Goal: Transaction & Acquisition: Purchase product/service

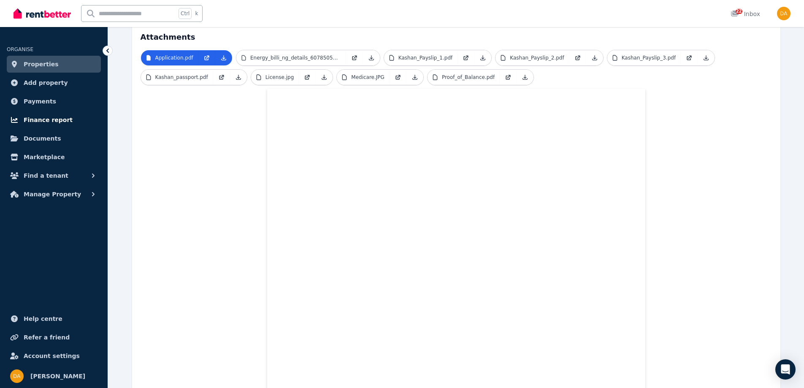
scroll to position [181, 0]
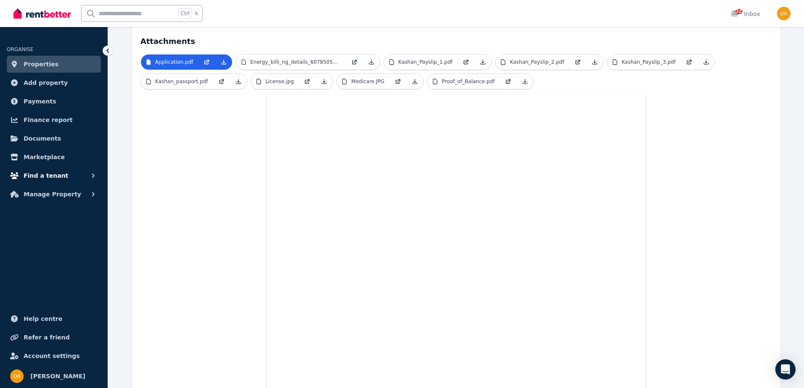
click at [48, 174] on span "Find a tenant" at bounding box center [46, 175] width 45 height 10
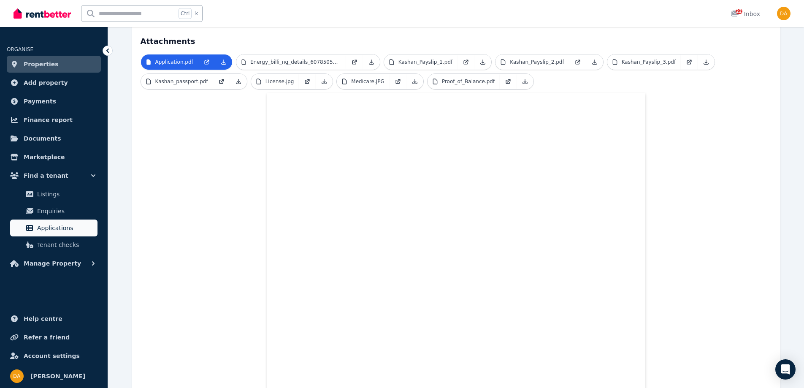
click at [51, 225] on span "Applications" at bounding box center [65, 228] width 57 height 10
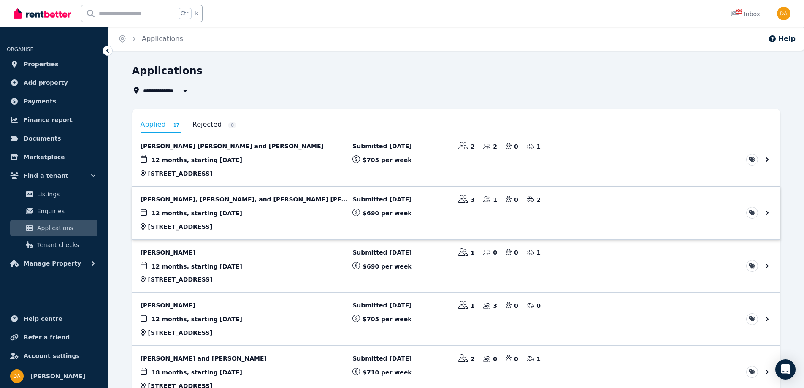
click at [249, 200] on link "View application: Atika Sultana, Sadia Akhter, and Abrar Rahman Nibir" at bounding box center [456, 213] width 648 height 53
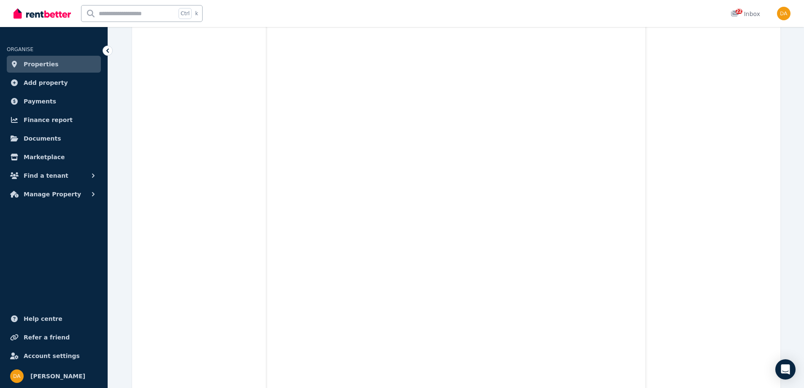
scroll to position [14694, 0]
click at [39, 317] on span "Help centre" at bounding box center [43, 319] width 39 height 10
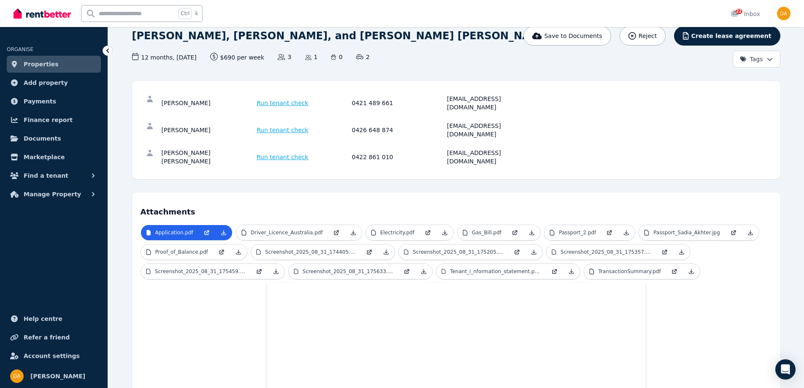
scroll to position [62, 0]
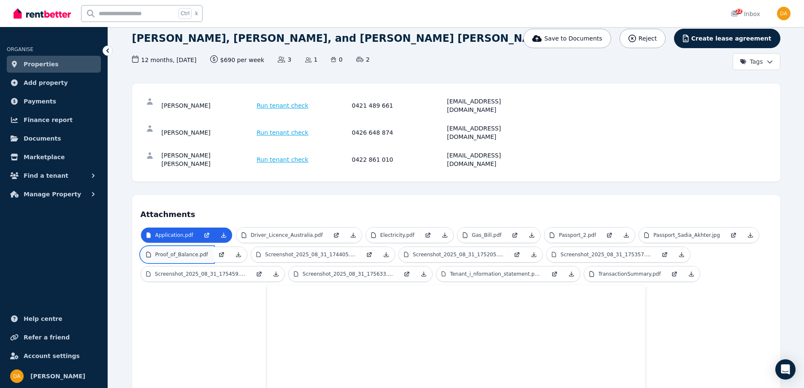
click at [190, 247] on link "Proof_of_Balance.pdf" at bounding box center [177, 254] width 72 height 15
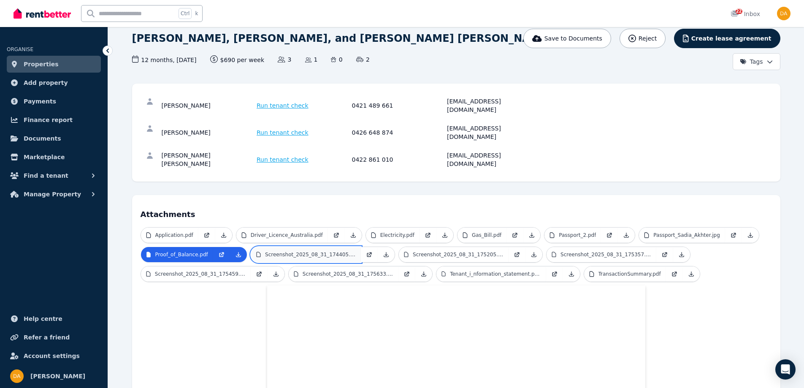
click at [288, 251] on p "Screenshot_2025_08_31_174405.png" at bounding box center [310, 254] width 91 height 7
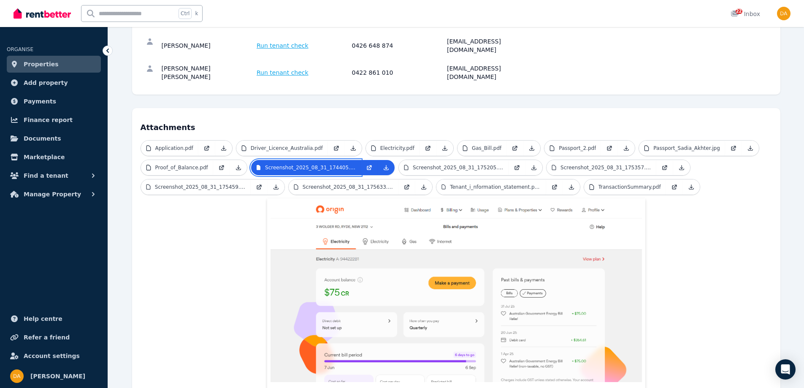
scroll to position [169, 0]
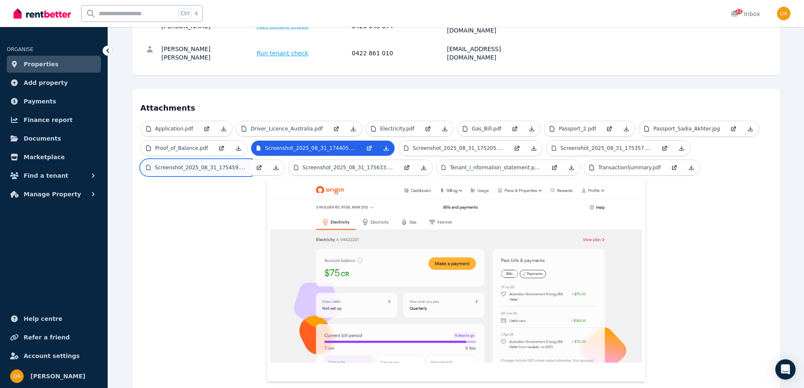
click at [181, 164] on p "Screenshot_2025_08_31_175459.png" at bounding box center [200, 167] width 91 height 7
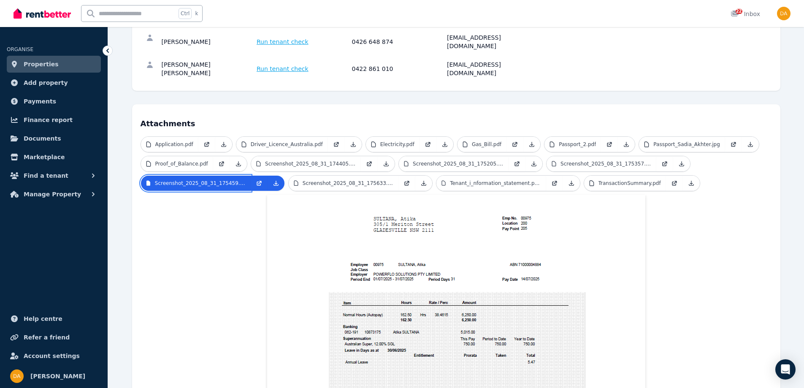
scroll to position [127, 0]
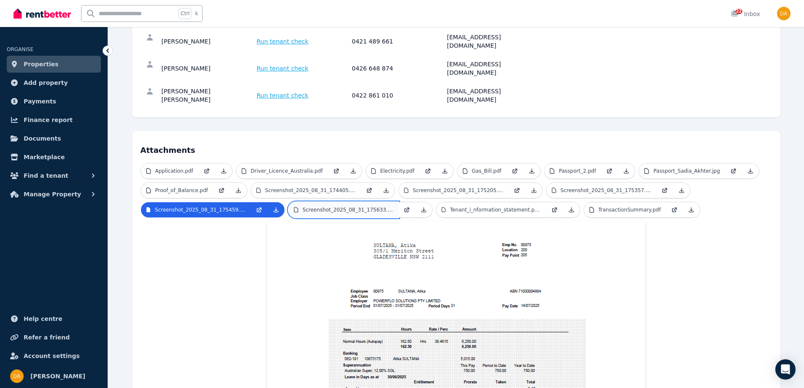
click at [319, 206] on p "Screenshot_2025_08_31_175633.png" at bounding box center [348, 209] width 91 height 7
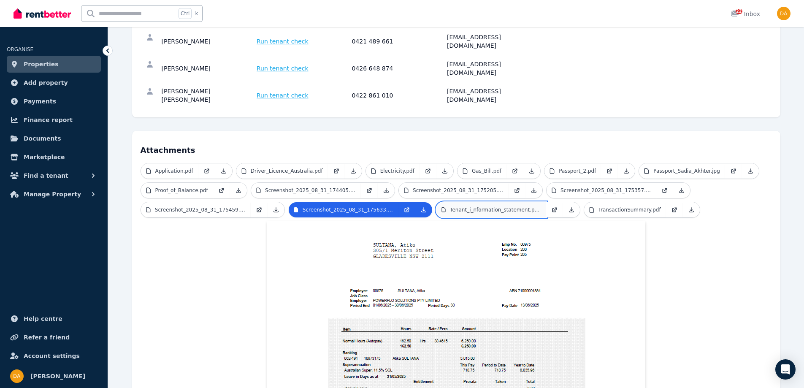
click at [450, 206] on p "Tenant_i_nformation_statement.pdf.pdf" at bounding box center [495, 209] width 91 height 7
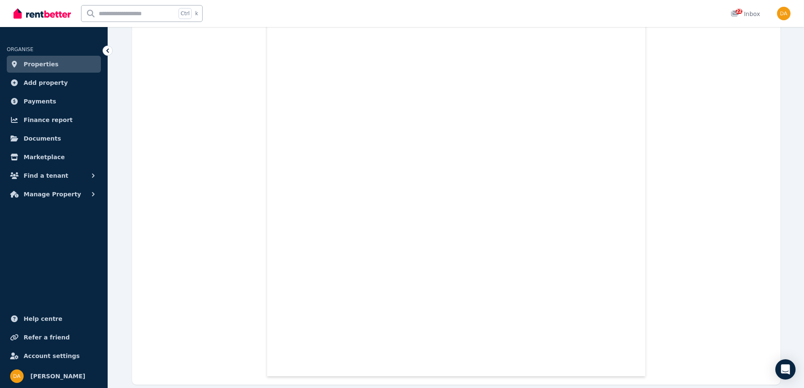
scroll to position [4699, 0]
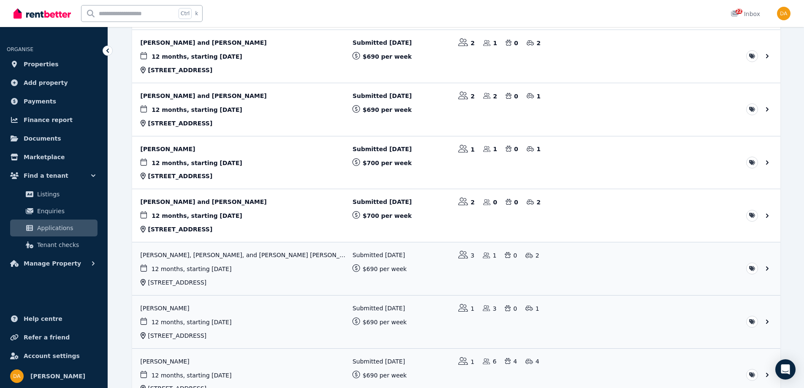
scroll to position [549, 0]
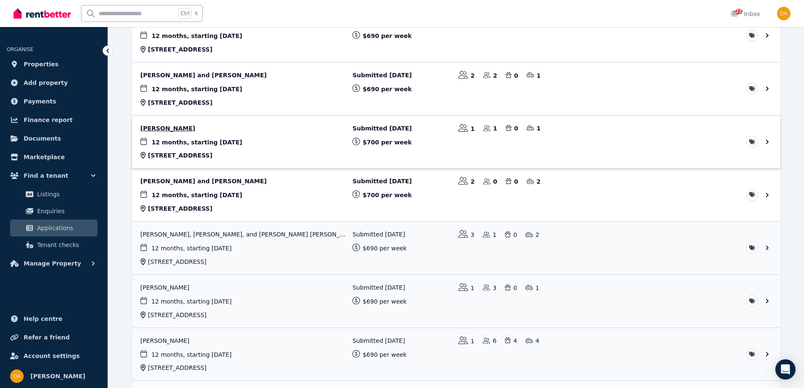
click at [262, 137] on link "View application: Louay Yousif" at bounding box center [456, 142] width 648 height 53
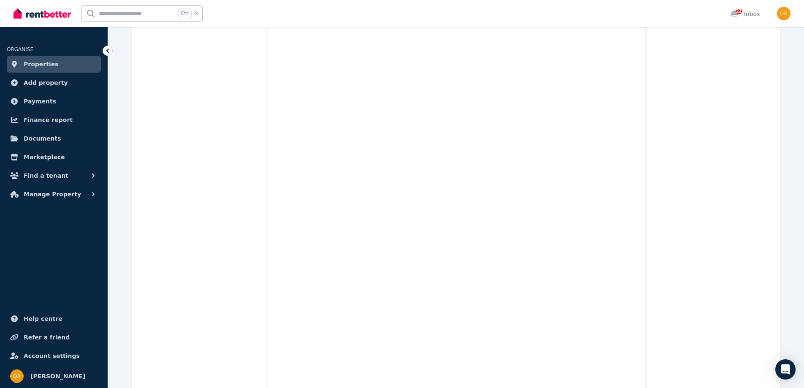
scroll to position [342, 0]
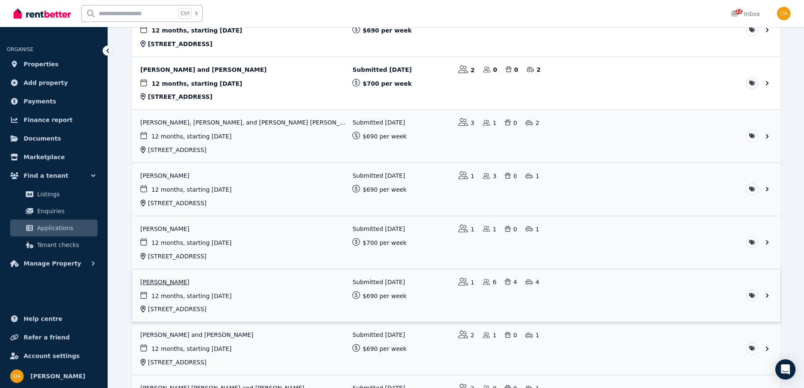
scroll to position [565, 0]
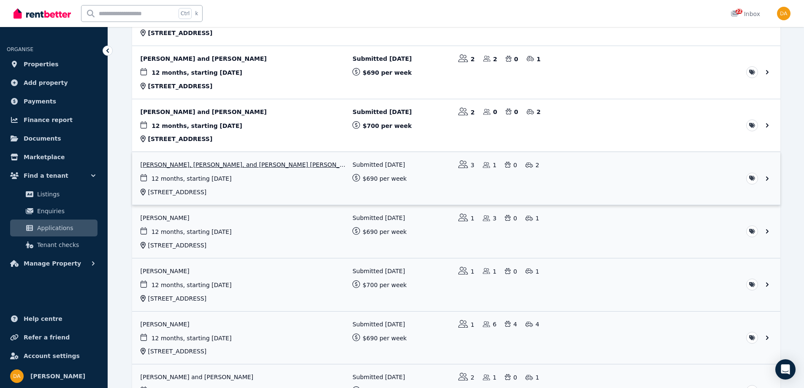
click at [216, 165] on link "View application: Atika Sultana, Sadia Akhter, and Abrar Rahman Nibir" at bounding box center [456, 178] width 648 height 53
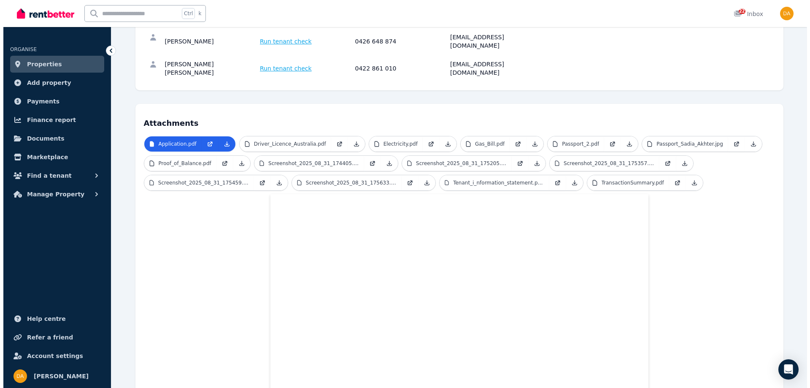
scroll to position [27, 0]
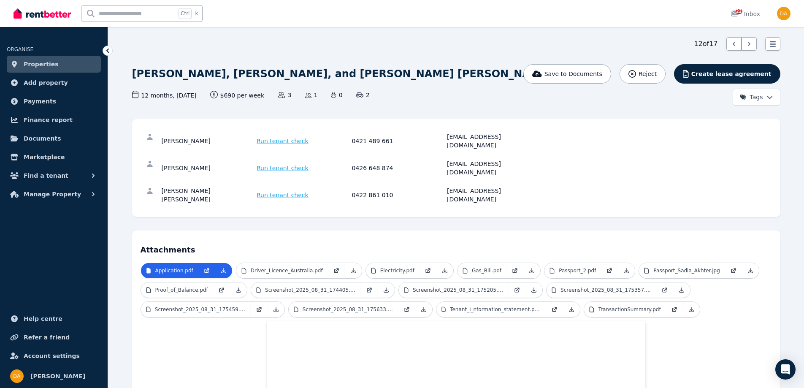
click at [278, 137] on span "Run tenant check" at bounding box center [283, 141] width 52 height 8
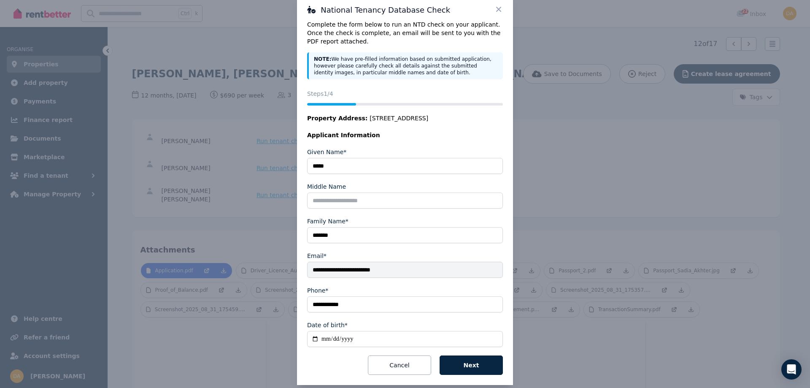
scroll to position [29, 0]
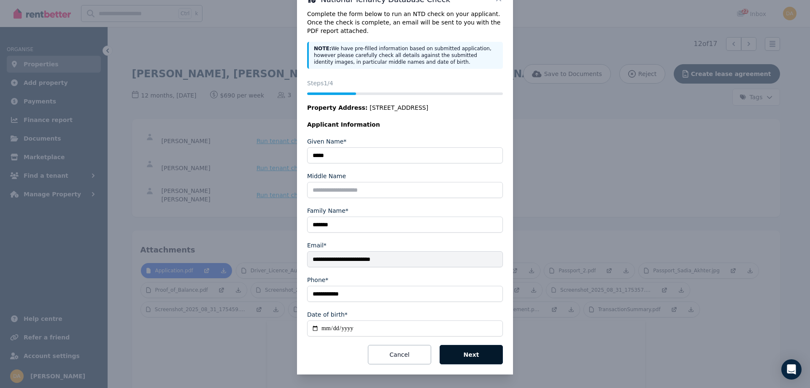
click at [475, 353] on button "Next" at bounding box center [471, 354] width 63 height 19
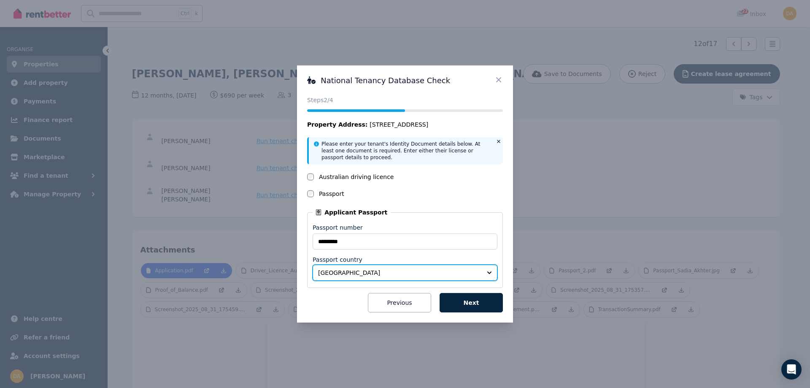
click at [489, 272] on button "Bangladesh" at bounding box center [405, 273] width 185 height 16
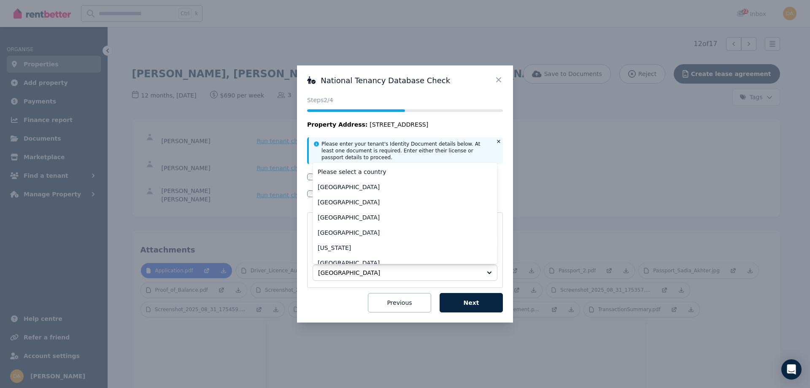
scroll to position [204, 0]
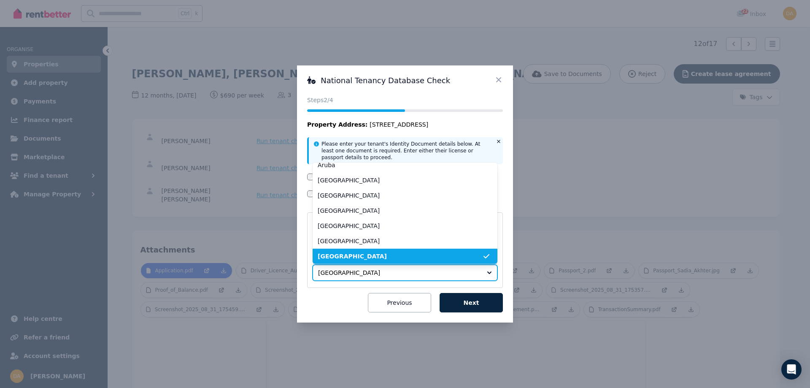
click at [489, 272] on button "Bangladesh" at bounding box center [405, 273] width 185 height 16
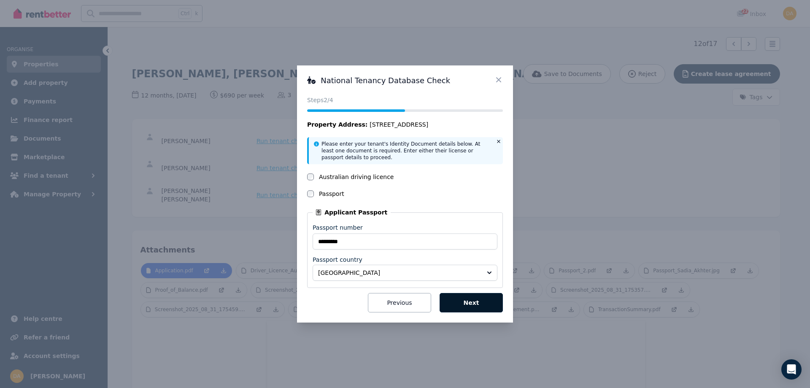
click at [473, 303] on button "Next" at bounding box center [471, 302] width 63 height 19
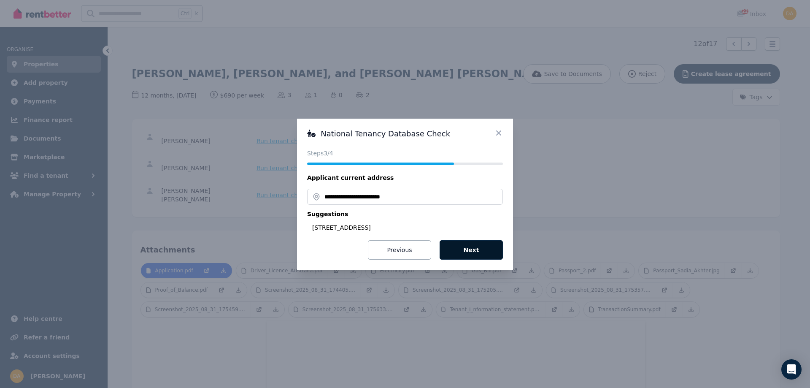
click at [471, 246] on button "Next" at bounding box center [471, 249] width 63 height 19
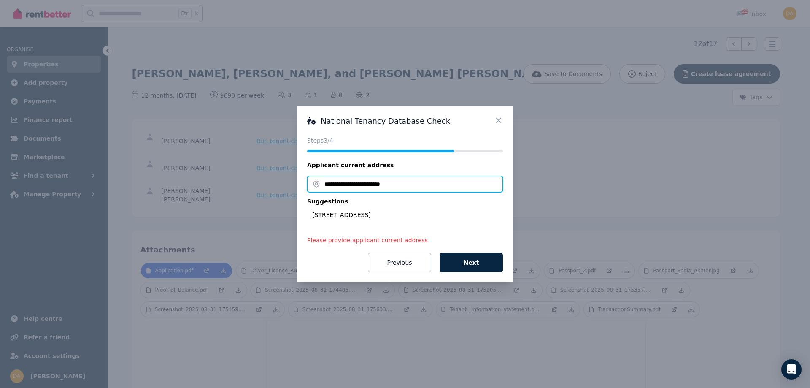
click at [417, 182] on input "**********" at bounding box center [405, 184] width 196 height 16
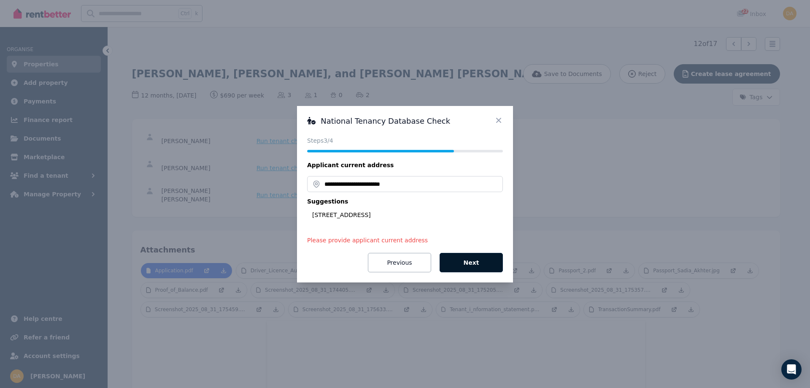
click at [476, 261] on button "Next" at bounding box center [471, 262] width 63 height 19
click at [391, 214] on div "3 Wolger Rd, Ryde NSW 2112, Australia" at bounding box center [407, 215] width 191 height 8
type input "**********"
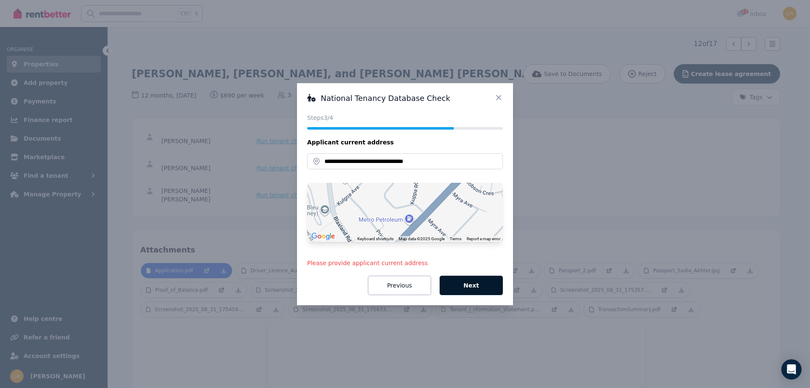
click at [472, 285] on button "Next" at bounding box center [471, 285] width 63 height 19
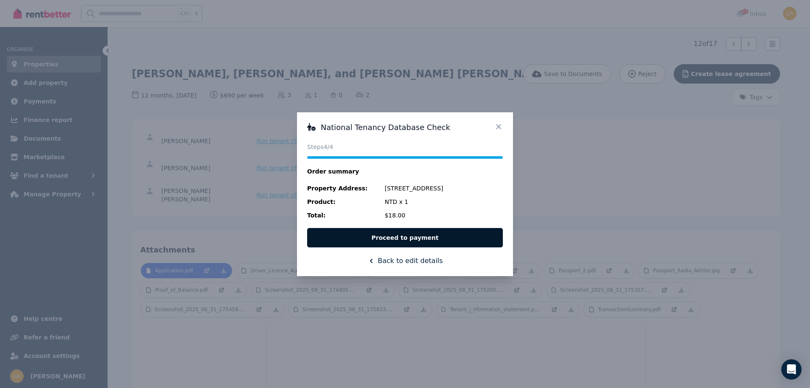
click at [407, 238] on button "Proceed to payment" at bounding box center [405, 237] width 196 height 19
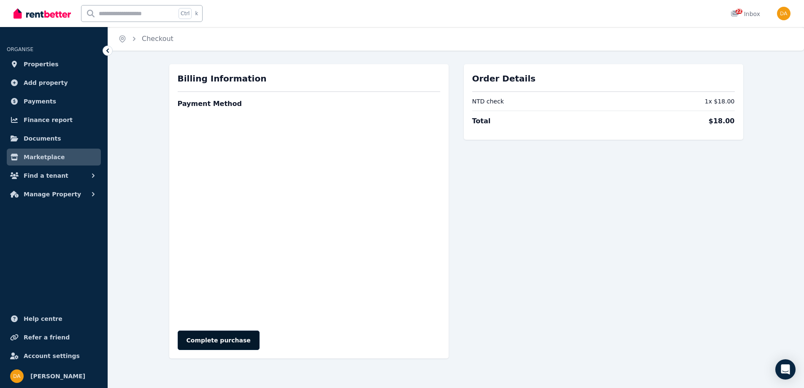
click at [209, 338] on button "Complete purchase" at bounding box center [219, 339] width 82 height 19
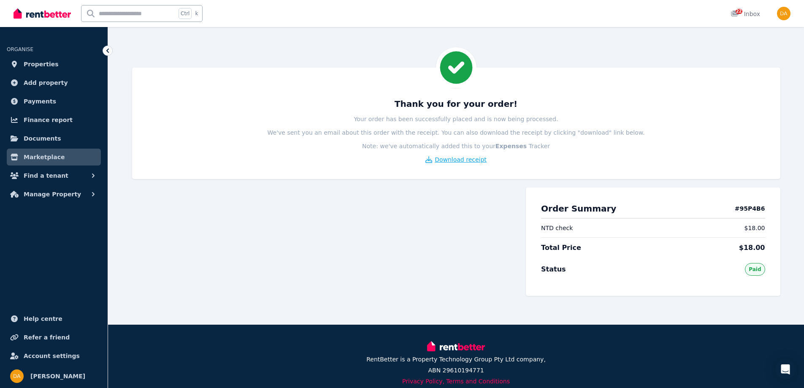
click at [461, 162] on span "Download receipt" at bounding box center [461, 159] width 52 height 8
click at [105, 49] on icon at bounding box center [107, 50] width 8 height 8
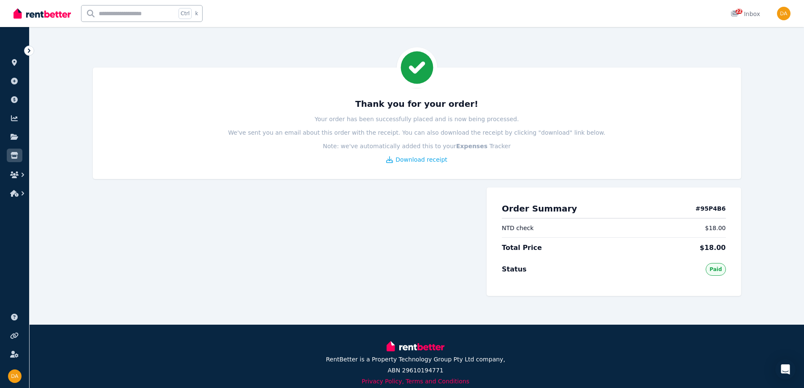
click at [27, 50] on icon at bounding box center [29, 50] width 8 height 8
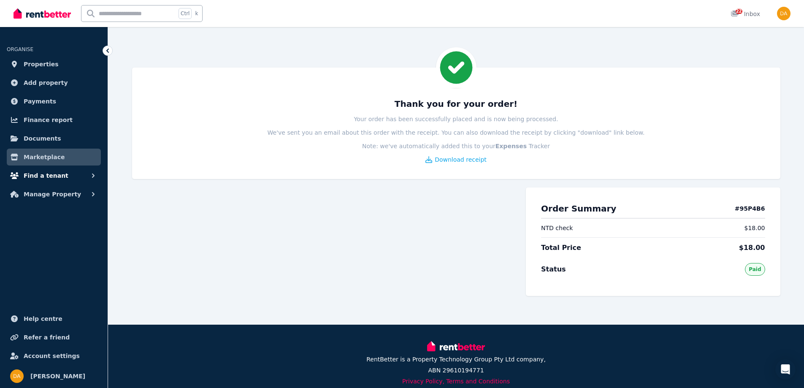
click at [52, 172] on span "Find a tenant" at bounding box center [46, 175] width 45 height 10
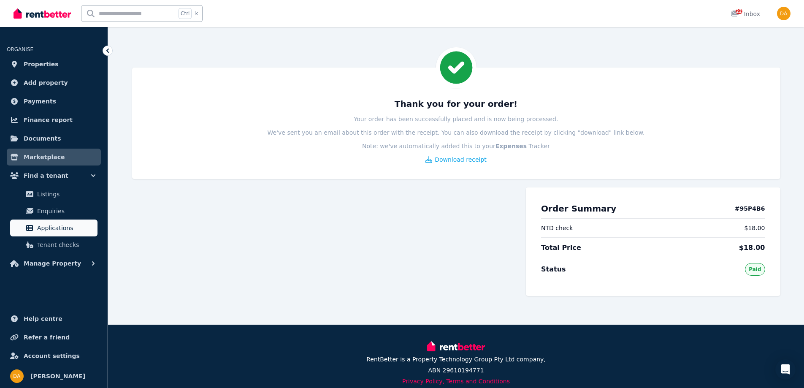
click at [47, 224] on span "Applications" at bounding box center [65, 228] width 57 height 10
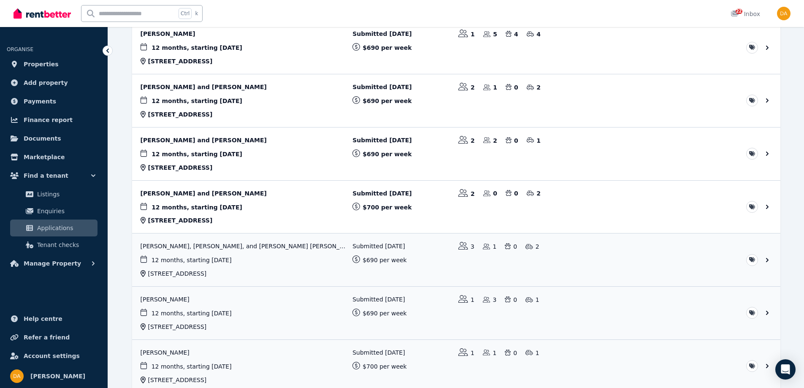
scroll to position [549, 0]
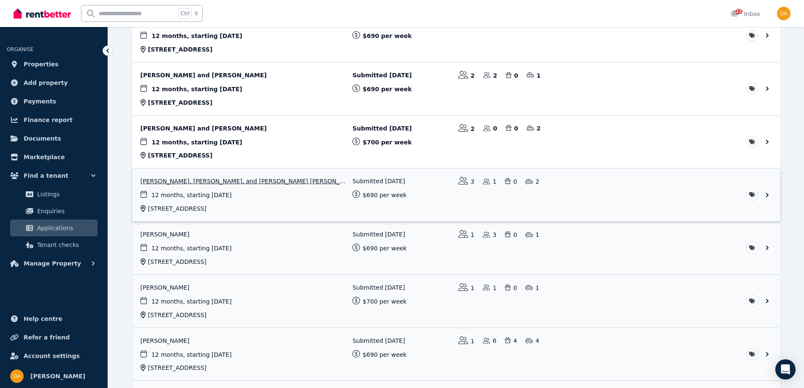
click at [232, 181] on link "View application: Atika Sultana, Sadia Akhter, and Abrar Rahman Nibir" at bounding box center [456, 194] width 648 height 53
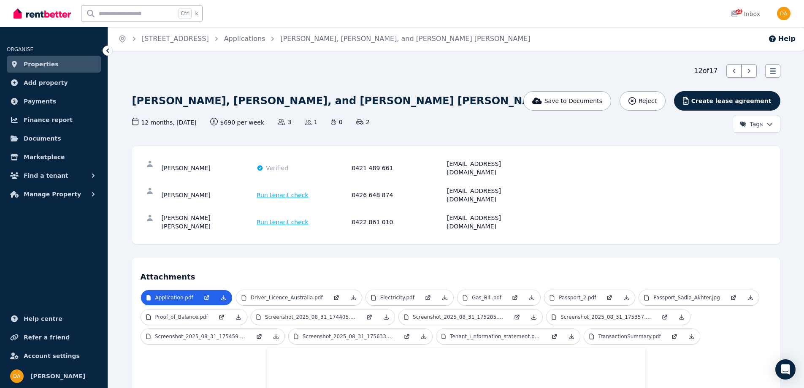
click at [280, 218] on span "Run tenant check" at bounding box center [283, 222] width 52 height 8
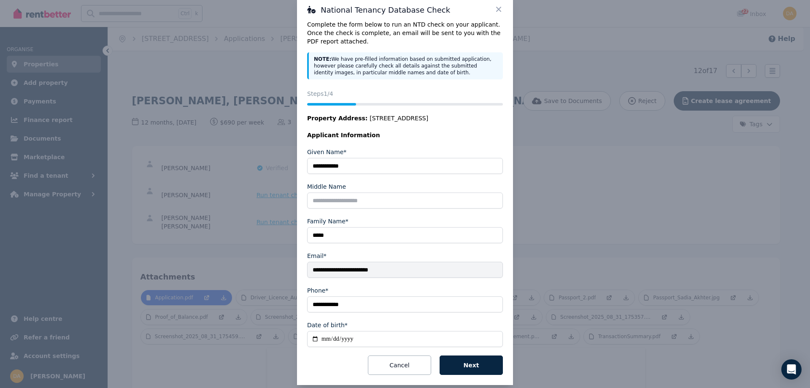
scroll to position [29, 0]
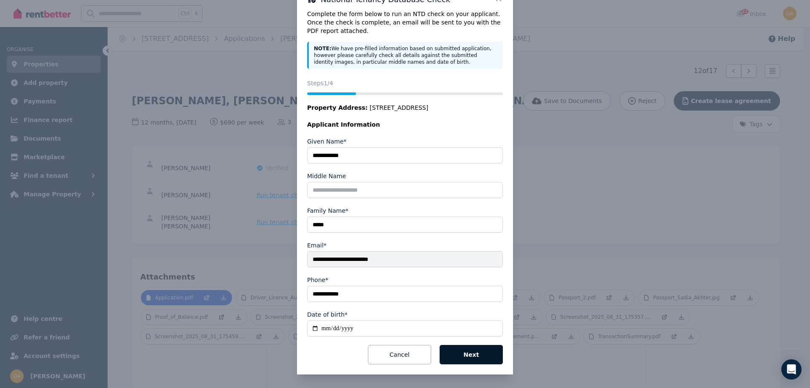
click at [462, 355] on button "Next" at bounding box center [471, 354] width 63 height 19
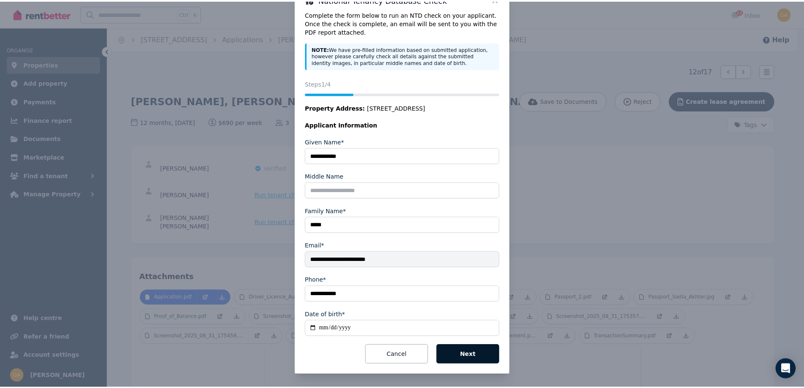
scroll to position [0, 0]
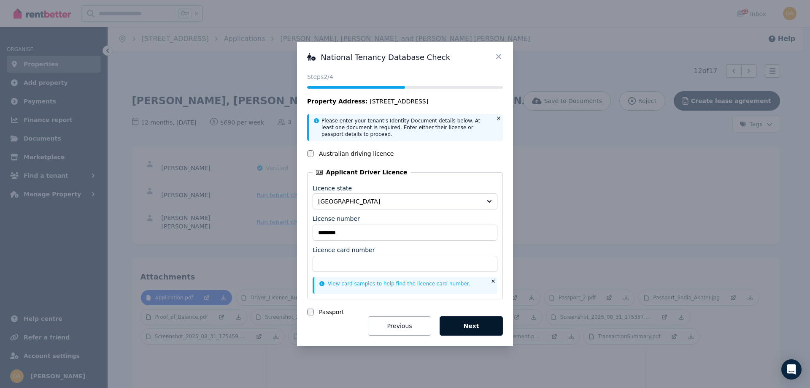
click at [468, 324] on button "Next" at bounding box center [471, 325] width 63 height 19
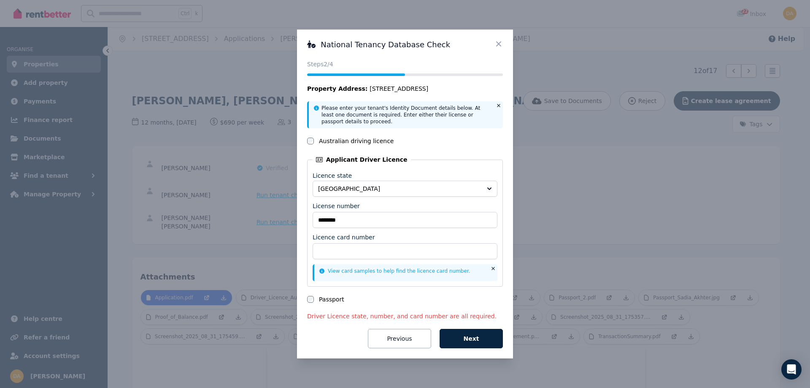
click at [498, 41] on icon at bounding box center [499, 44] width 8 height 8
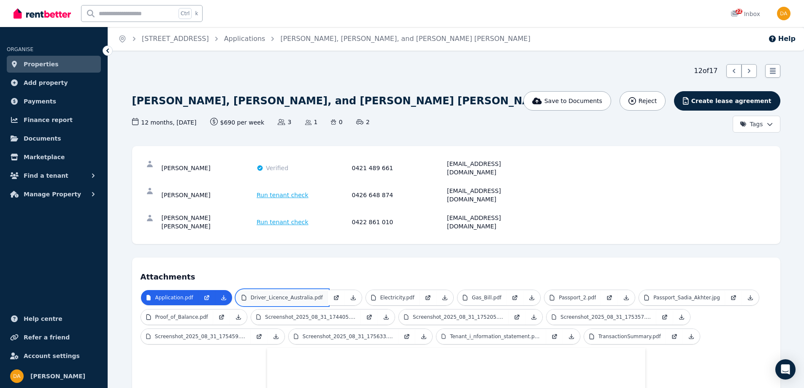
click at [293, 294] on p "Driver_Licence_Australia.pdf" at bounding box center [287, 297] width 72 height 7
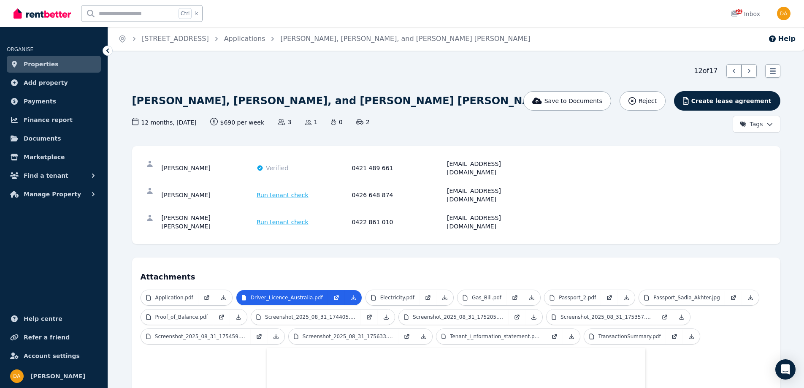
click at [277, 218] on span "Run tenant check" at bounding box center [283, 222] width 52 height 8
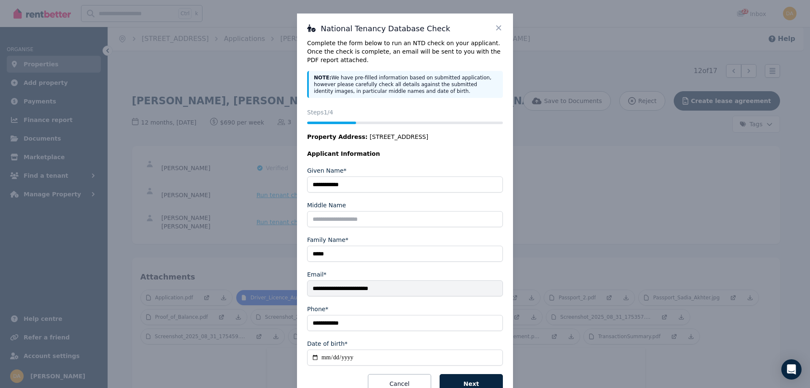
scroll to position [29, 0]
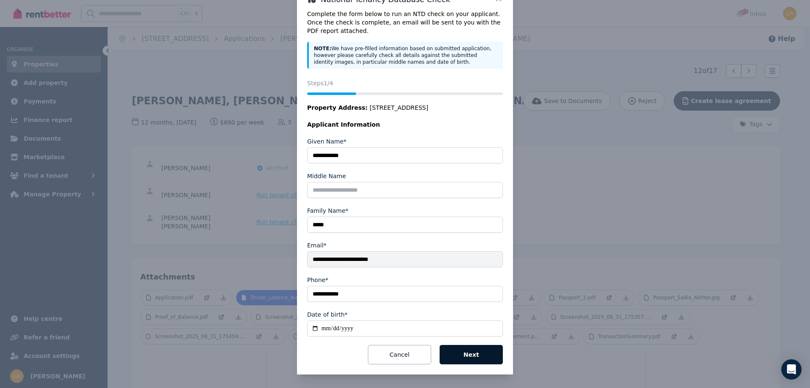
click at [460, 351] on button "Next" at bounding box center [471, 354] width 63 height 19
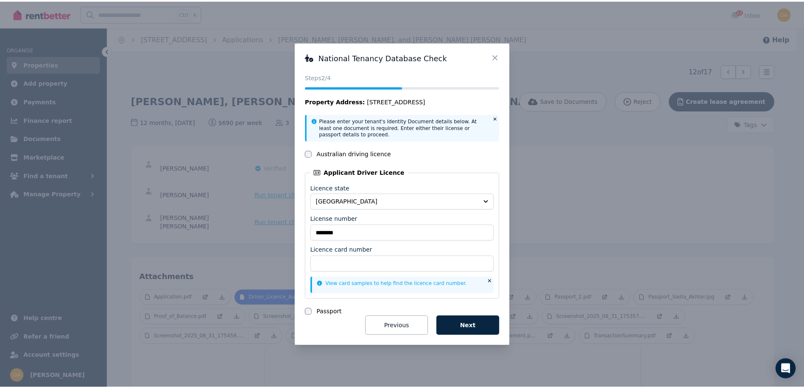
scroll to position [0, 0]
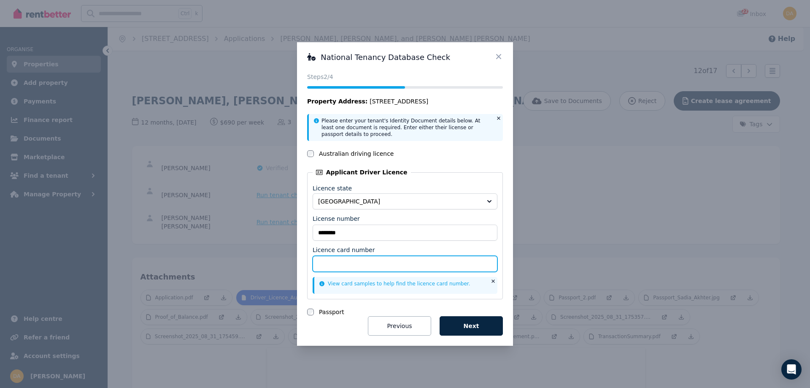
click at [338, 260] on input "Licence card number" at bounding box center [405, 264] width 185 height 16
type input "**********"
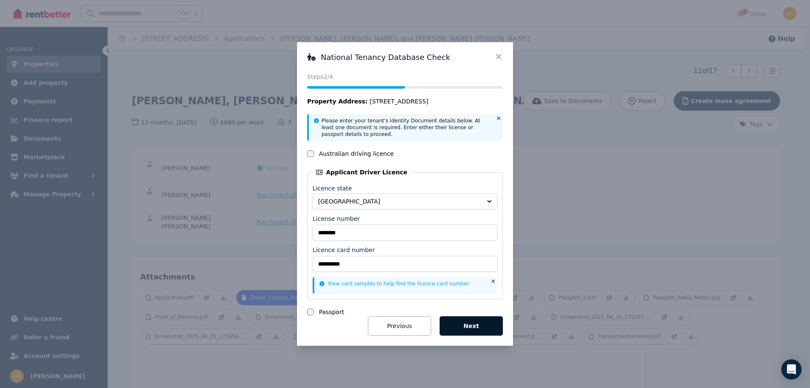
click at [471, 325] on button "Next" at bounding box center [471, 325] width 63 height 19
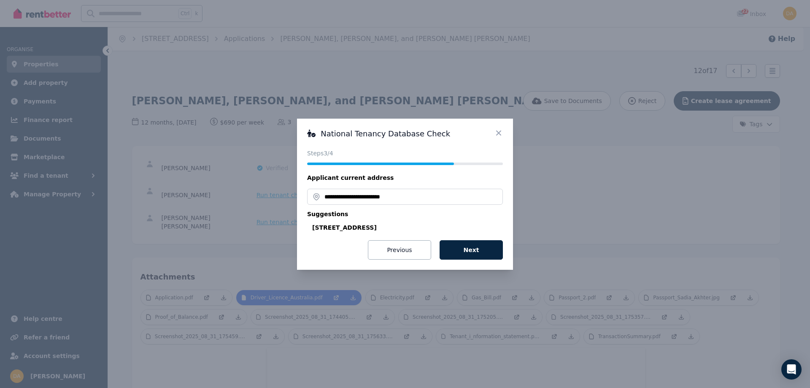
click at [359, 230] on div "3 Wolger Rd, Ryde NSW 2112, Australia" at bounding box center [407, 227] width 191 height 8
type input "**********"
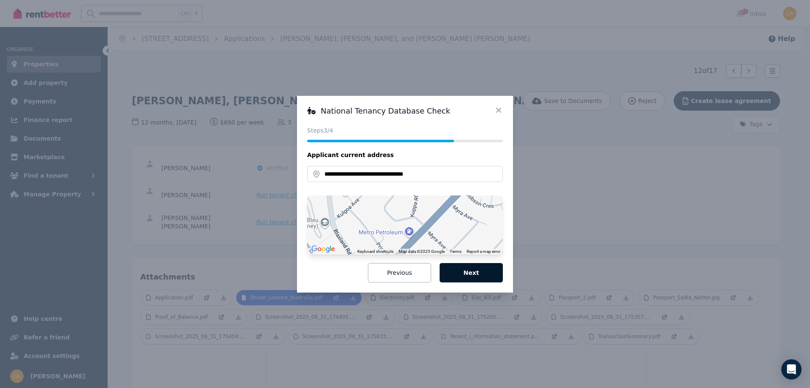
click at [469, 270] on button "Next" at bounding box center [471, 272] width 63 height 19
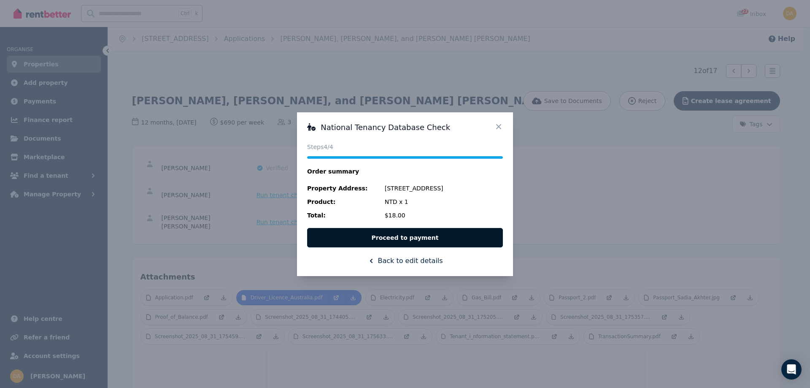
click at [406, 237] on button "Proceed to payment" at bounding box center [405, 237] width 196 height 19
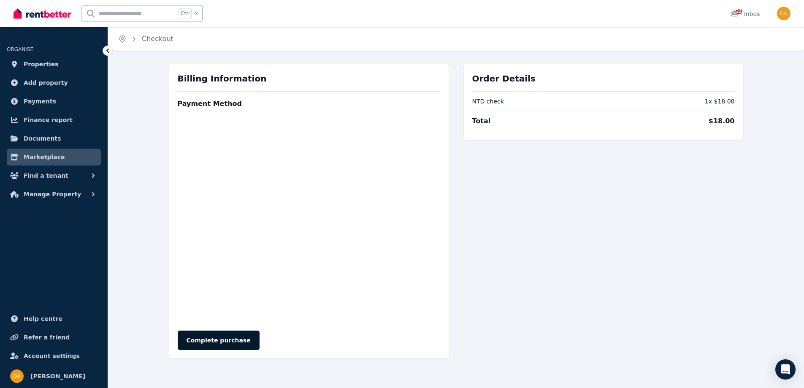
click at [213, 340] on button "Complete purchase" at bounding box center [219, 339] width 82 height 19
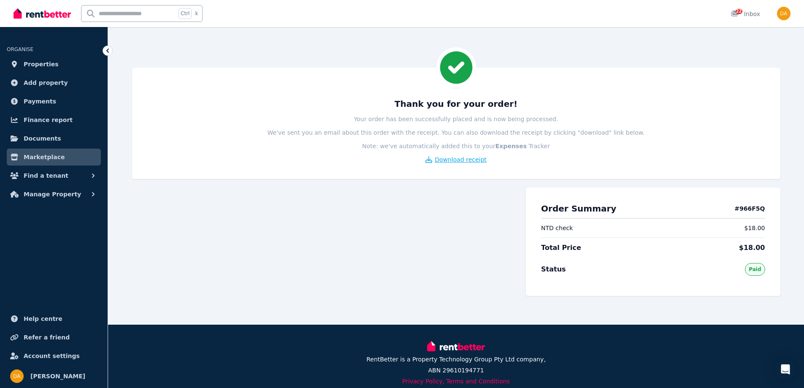
click at [457, 160] on span "Download receipt" at bounding box center [461, 159] width 52 height 8
click at [49, 174] on span "Find a tenant" at bounding box center [46, 175] width 45 height 10
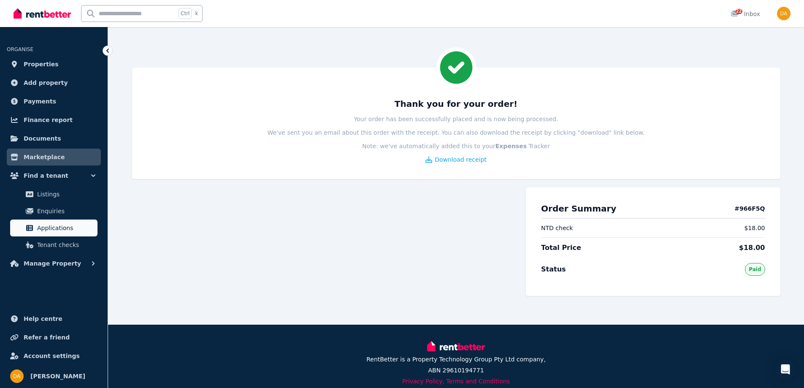
click at [50, 225] on span "Applications" at bounding box center [65, 228] width 57 height 10
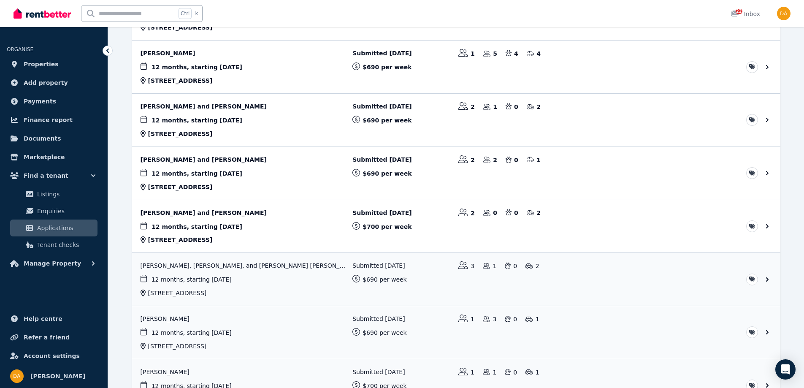
scroll to position [506, 0]
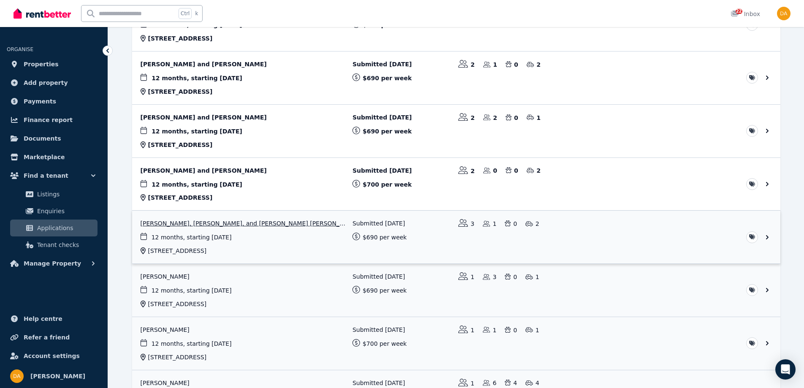
click at [247, 224] on link "View application: Atika Sultana, Sadia Akhter, and Abrar Rahman Nibir" at bounding box center [456, 237] width 648 height 53
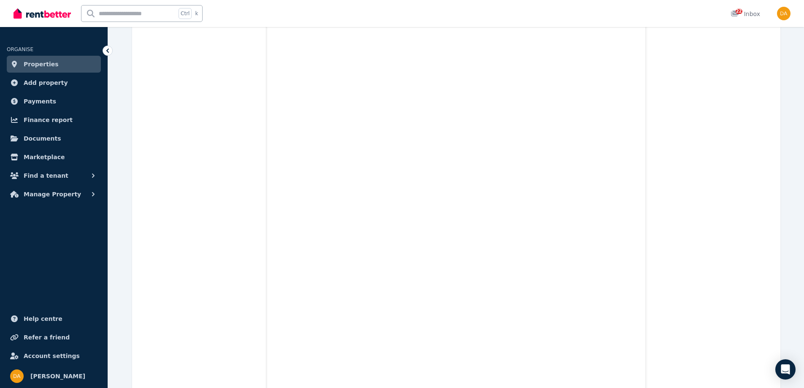
scroll to position [7933, 0]
click at [51, 175] on span "Find a tenant" at bounding box center [46, 175] width 45 height 10
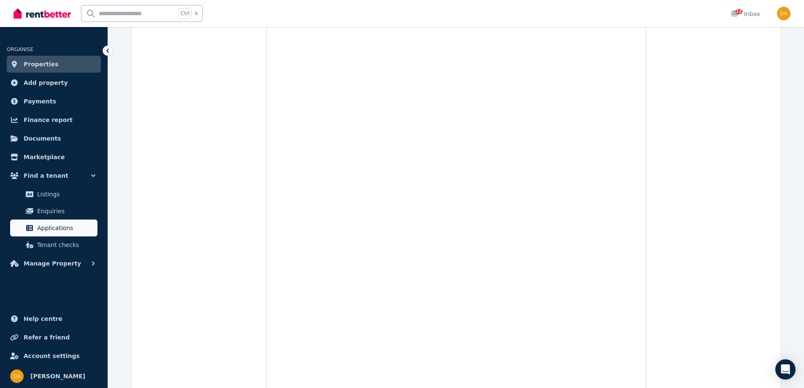
click at [52, 225] on span "Applications" at bounding box center [65, 228] width 57 height 10
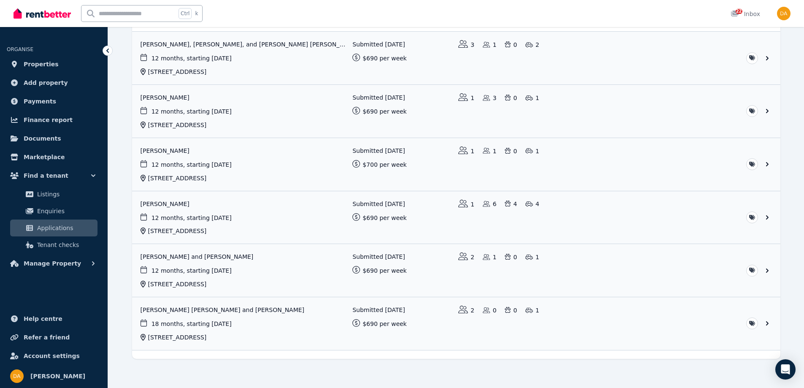
scroll to position [692, 0]
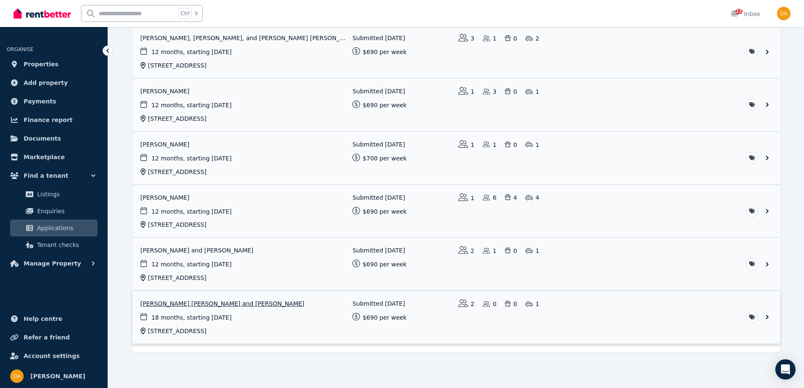
click at [214, 303] on link "View application: Jesse Damara and Sheeba Kotti" at bounding box center [456, 317] width 648 height 53
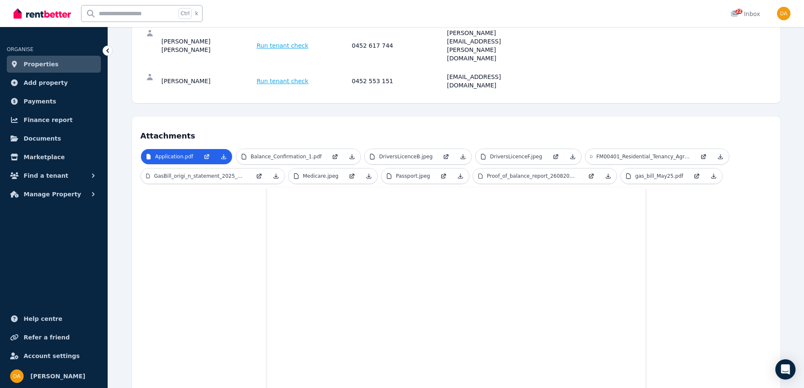
scroll to position [39, 0]
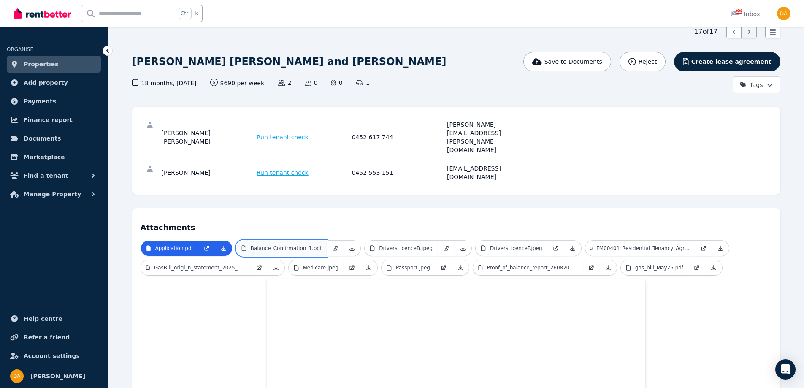
click at [281, 245] on p "Balance_Confirmation_1.pdf" at bounding box center [286, 248] width 71 height 7
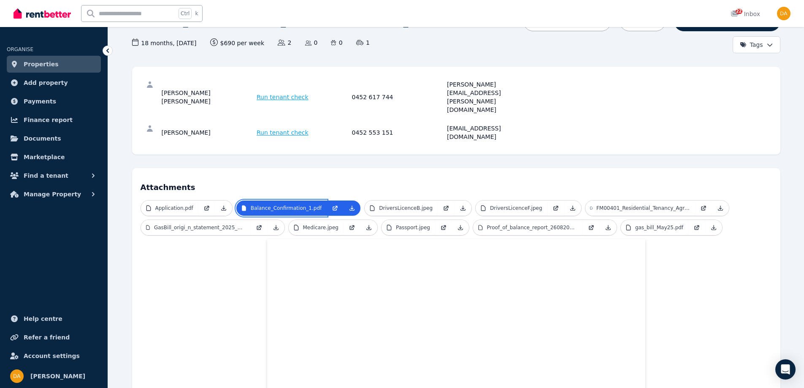
scroll to position [0, 0]
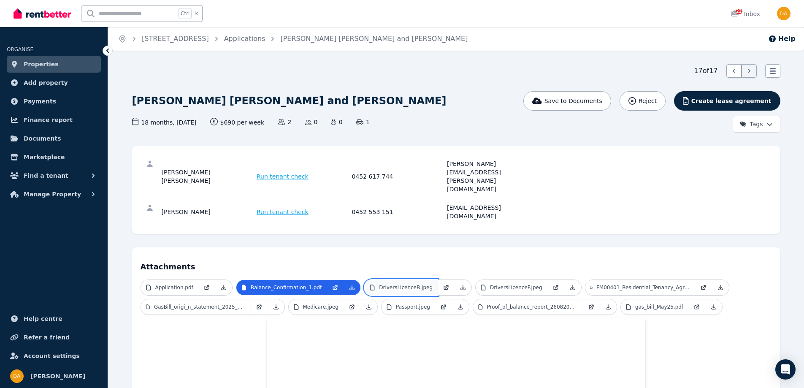
click at [380, 284] on p "DriversLicenceB.jpeg" at bounding box center [406, 287] width 54 height 7
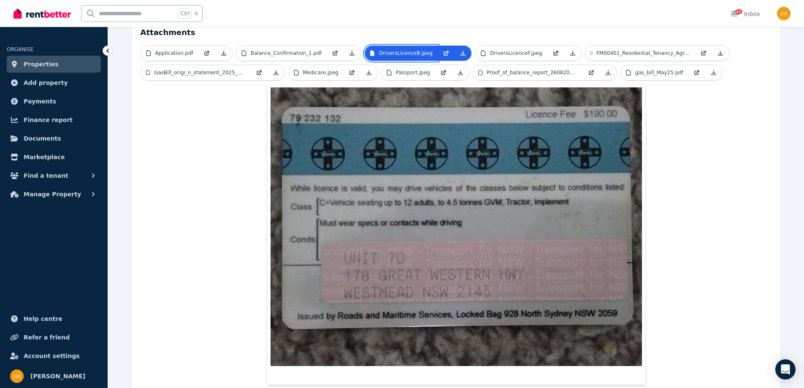
scroll to position [65, 0]
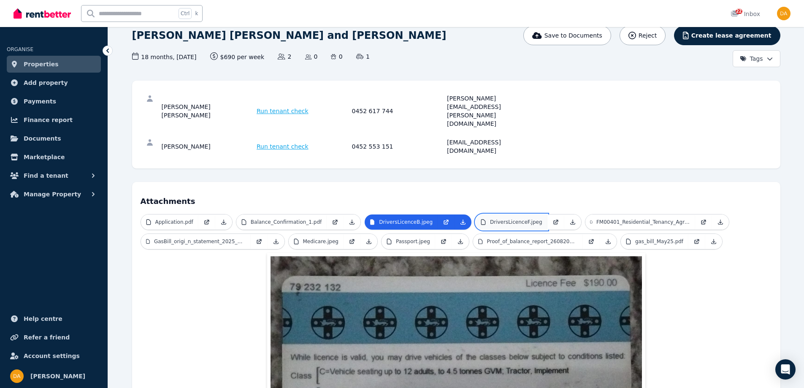
drag, startPoint x: 484, startPoint y: 187, endPoint x: 476, endPoint y: 192, distance: 9.3
click at [490, 219] on p "DriversLicenceF.jpeg" at bounding box center [516, 222] width 52 height 7
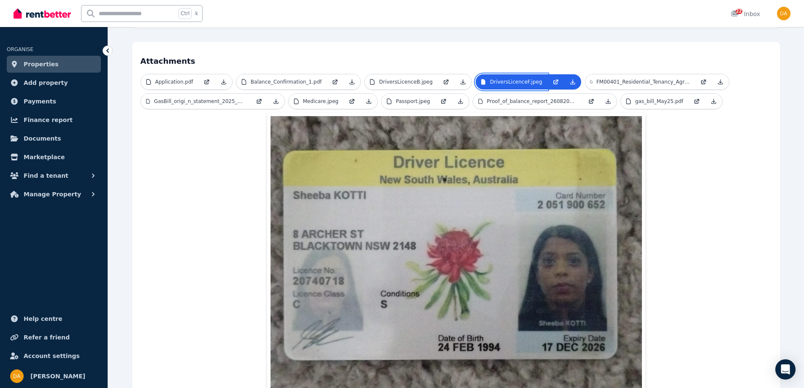
scroll to position [192, 0]
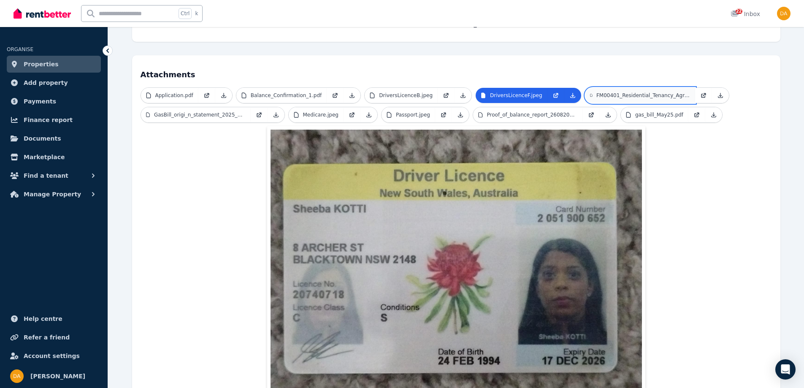
click at [596, 92] on p "FM00401_Residential_Tenancy_Agreement_Sheeba_Kotti_TEN1854.pdf" at bounding box center [643, 95] width 94 height 7
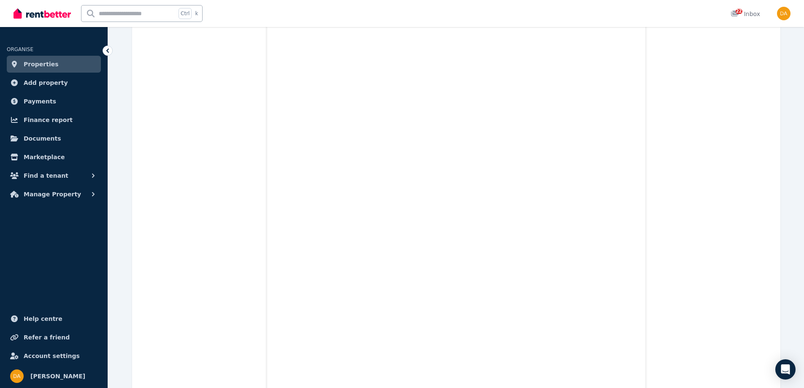
scroll to position [0, 0]
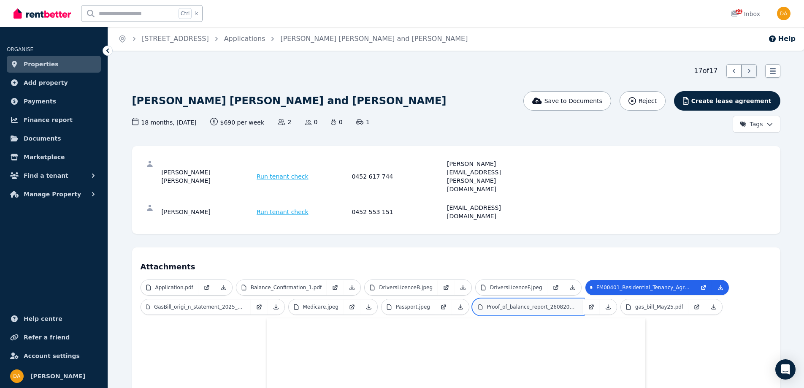
click at [503, 303] on p "Proof_of_balance_report_26082025.pdf" at bounding box center [532, 306] width 91 height 7
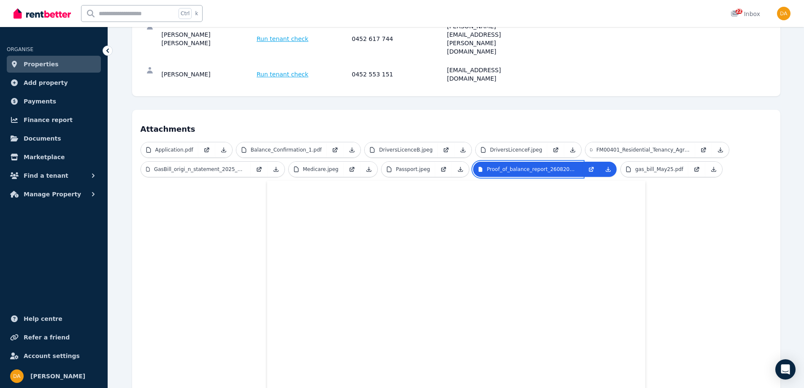
scroll to position [84, 0]
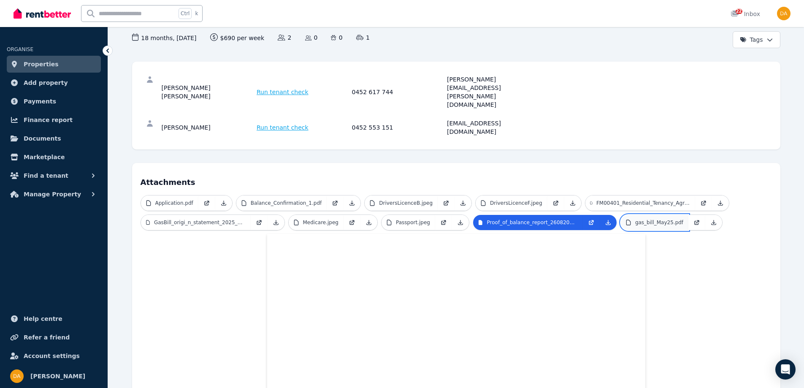
click at [635, 219] on p "gas_bill_May25.pdf" at bounding box center [659, 222] width 48 height 7
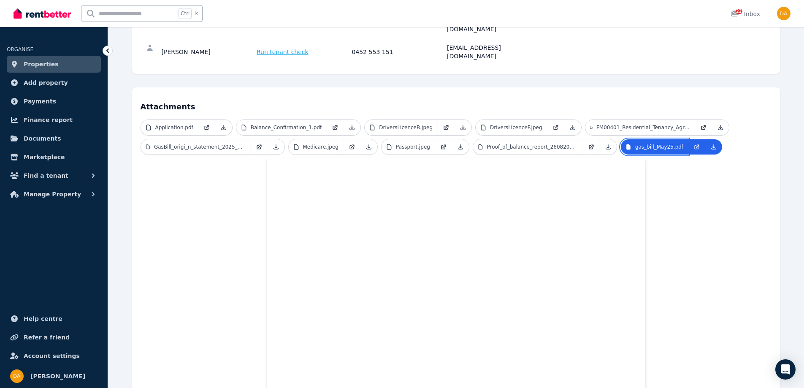
scroll to position [0, 0]
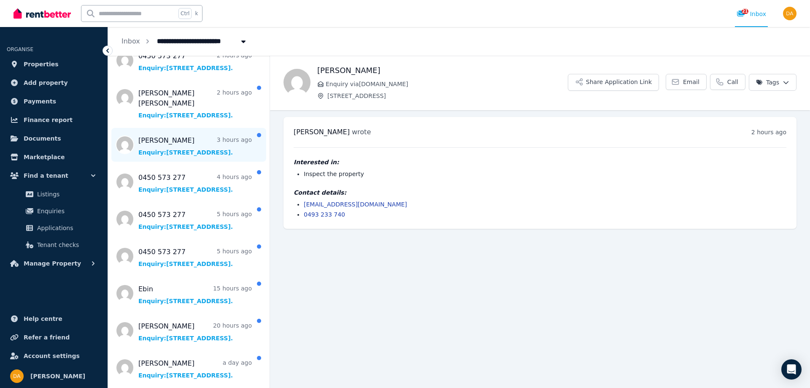
scroll to position [127, 0]
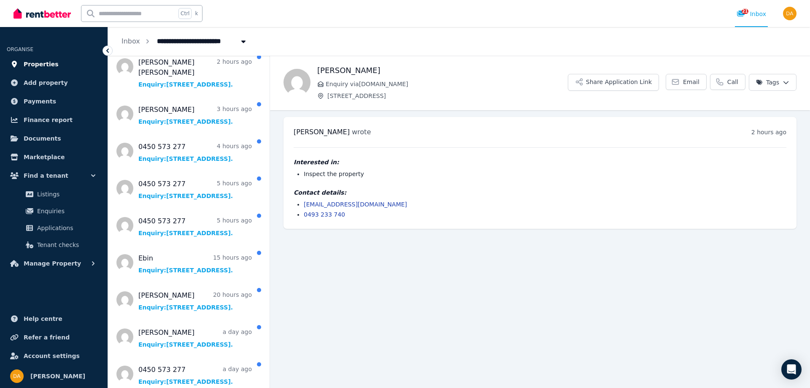
click at [40, 62] on span "Properties" at bounding box center [41, 64] width 35 height 10
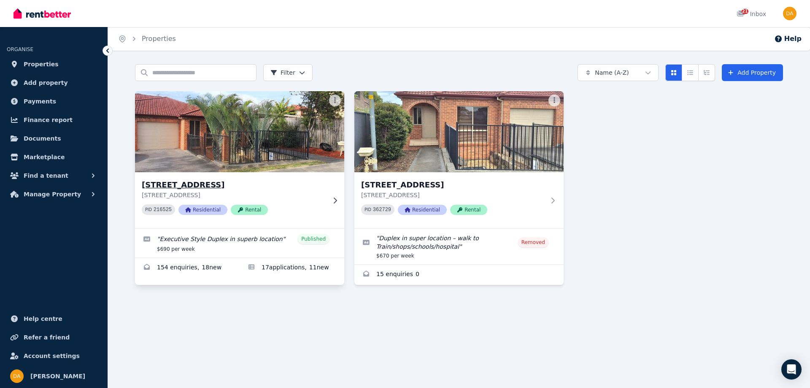
click at [259, 167] on img at bounding box center [240, 131] width 220 height 85
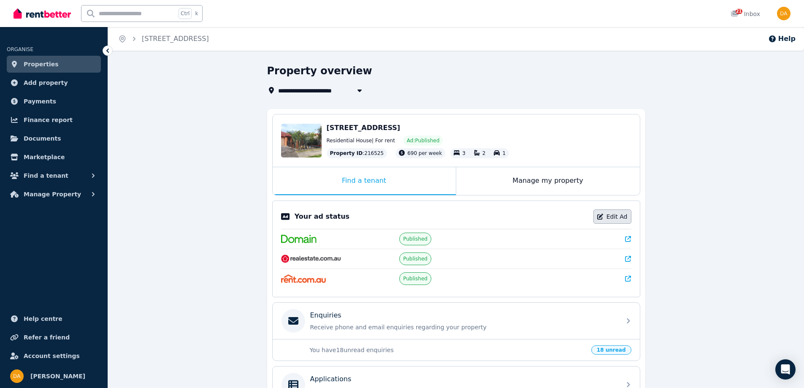
click at [616, 216] on link "Edit Ad" at bounding box center [612, 216] width 38 height 14
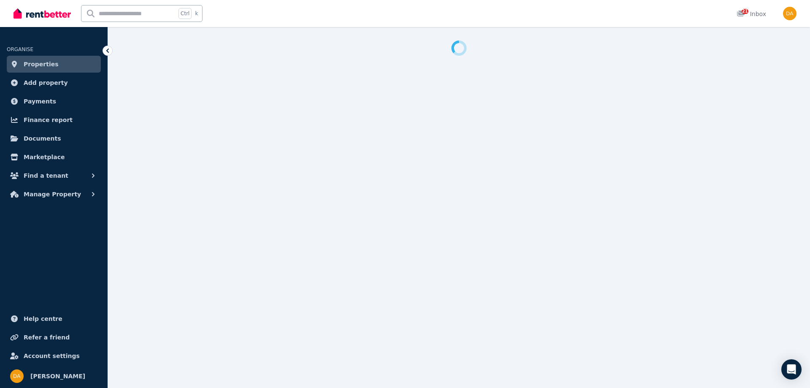
select select "**********"
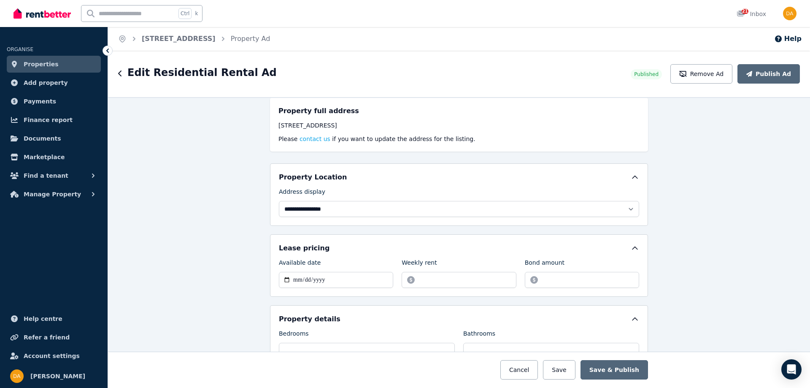
scroll to position [127, 0]
click at [424, 278] on input "******" at bounding box center [459, 279] width 114 height 16
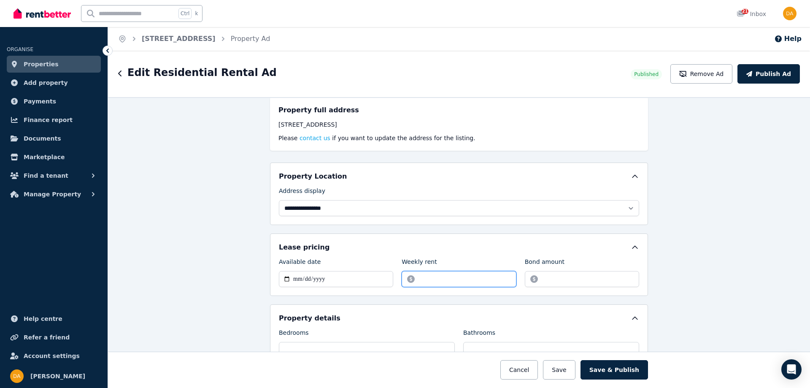
type input "******"
click at [548, 279] on input "*******" at bounding box center [582, 279] width 114 height 16
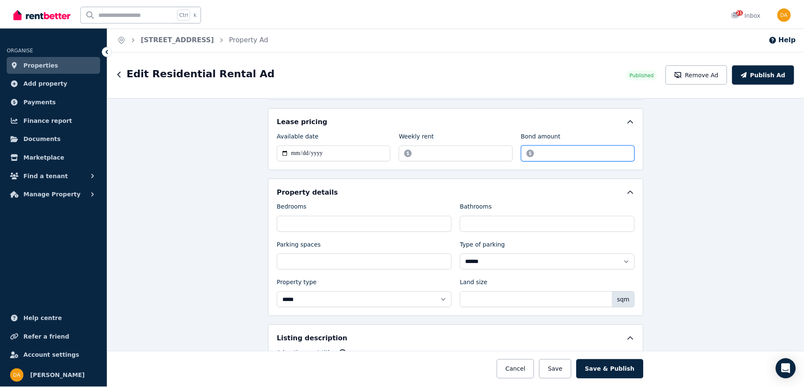
scroll to position [253, 0]
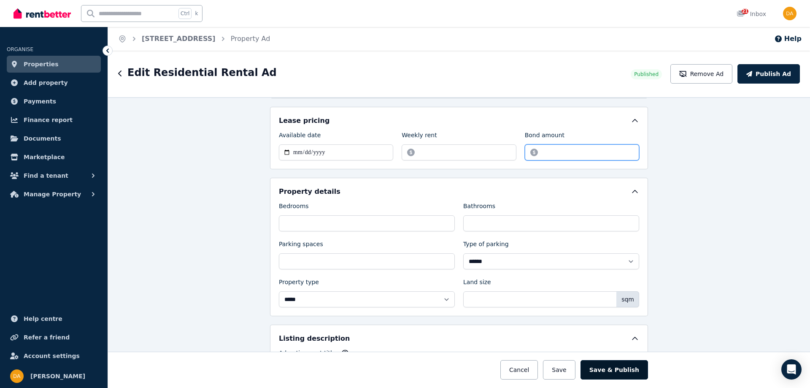
type input "*******"
click at [606, 370] on button "Save & Publish" at bounding box center [615, 369] width 68 height 19
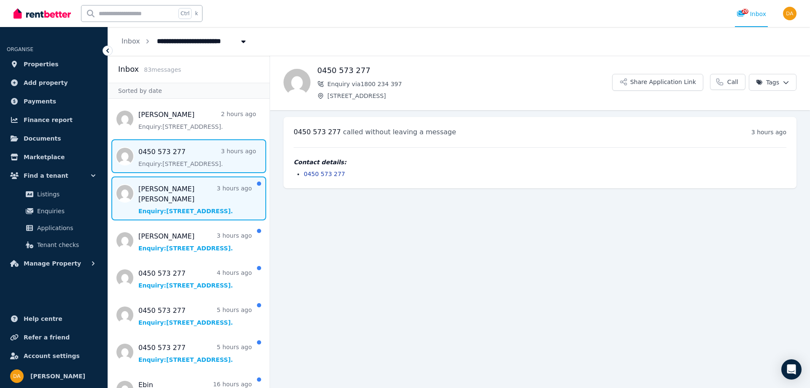
click at [185, 197] on span "Message list" at bounding box center [189, 198] width 162 height 44
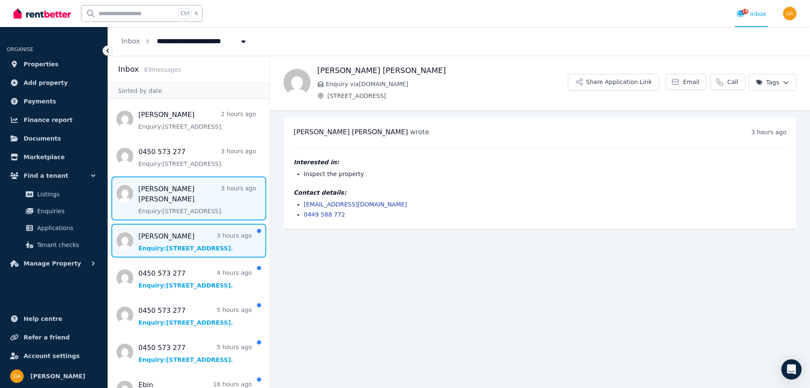
click at [176, 233] on span "Message list" at bounding box center [189, 241] width 162 height 34
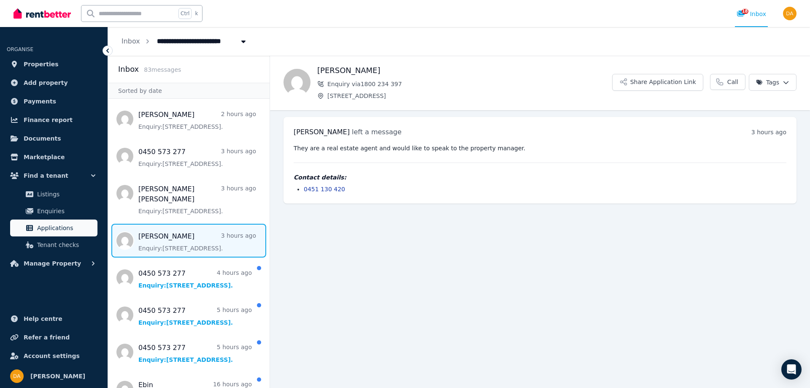
click at [54, 226] on span "Applications" at bounding box center [65, 228] width 57 height 10
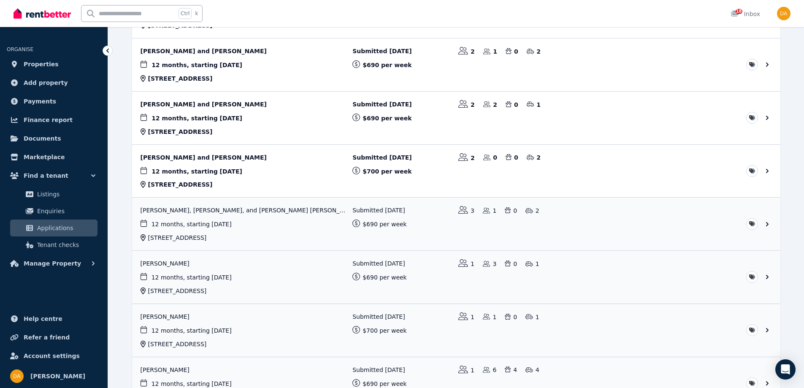
scroll to position [549, 0]
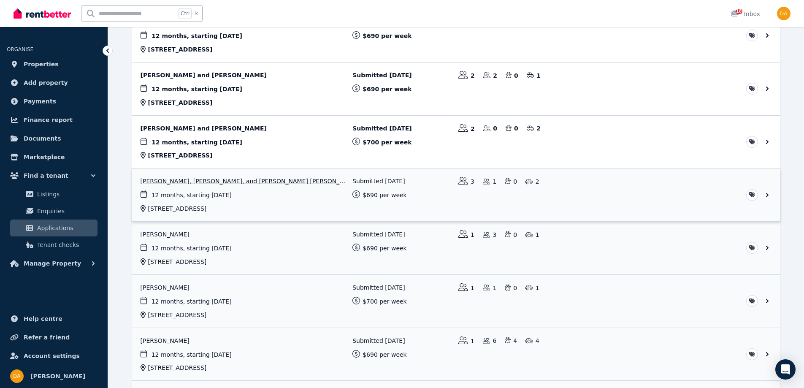
click at [243, 181] on link "View application: Atika Sultana, Sadia Akhter, and Abrar Rahman Nibir" at bounding box center [456, 194] width 648 height 53
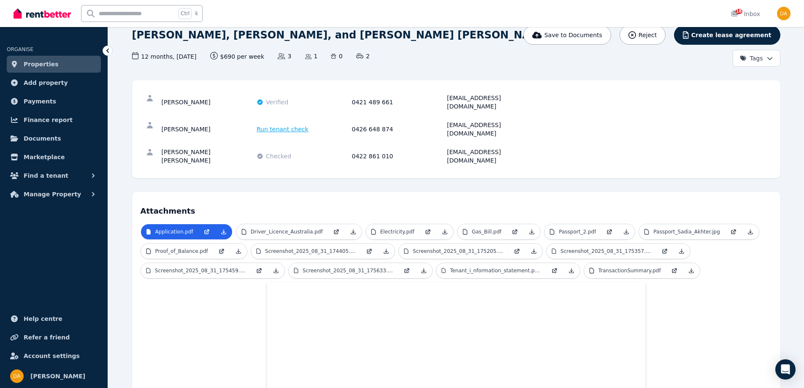
scroll to position [52, 0]
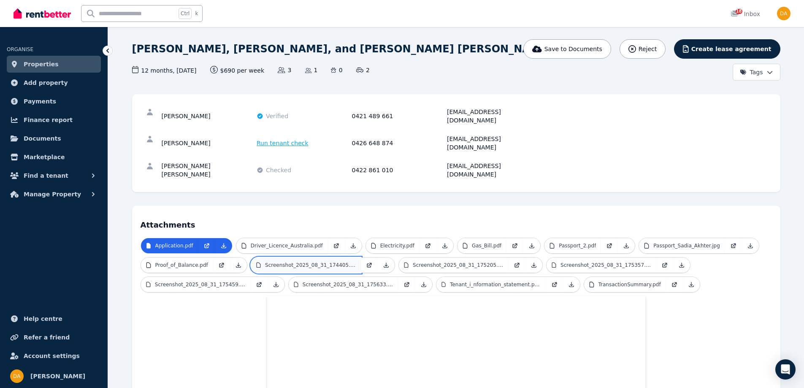
click at [319, 257] on link "Screenshot_2025_08_31_174405.png" at bounding box center [306, 264] width 110 height 15
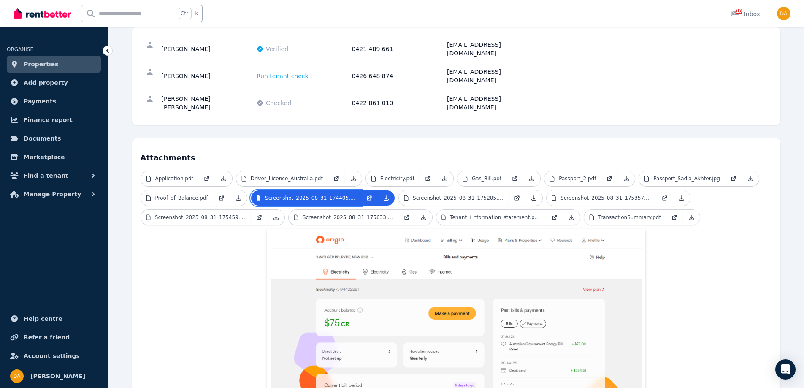
scroll to position [127, 0]
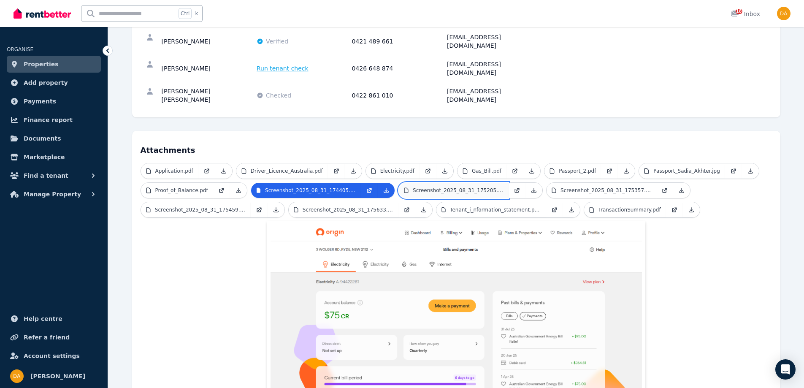
click at [422, 187] on p "Screenshot_2025_08_31_175205.png" at bounding box center [458, 190] width 91 height 7
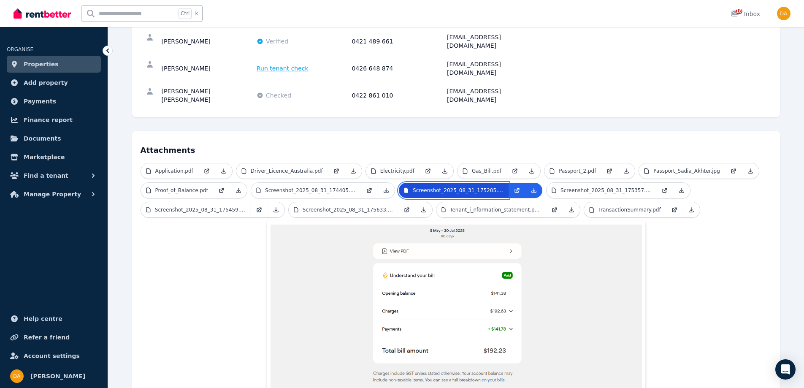
click at [422, 187] on p "Screenshot_2025_08_31_175205.png" at bounding box center [458, 190] width 91 height 7
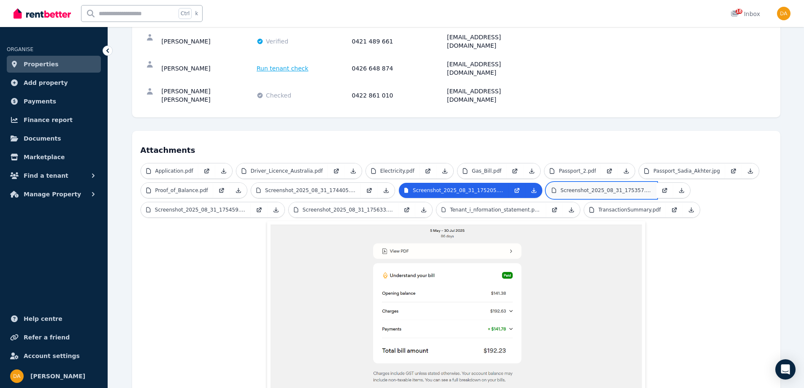
click at [557, 183] on link "Screenshot_2025_08_31_175357.png" at bounding box center [601, 190] width 110 height 15
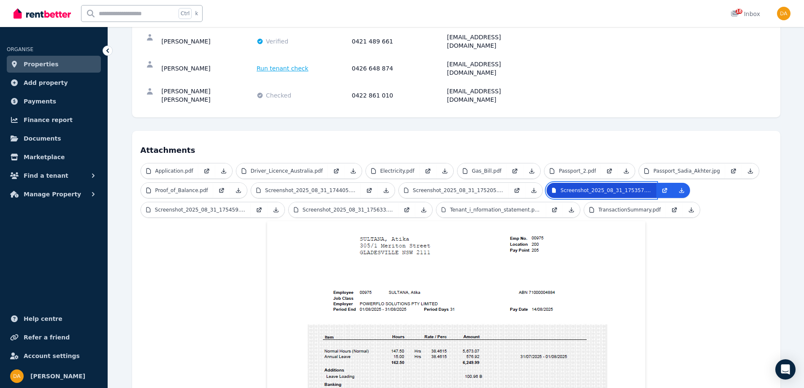
click at [554, 183] on link "Screenshot_2025_08_31_175357.png" at bounding box center [601, 190] width 110 height 15
click at [61, 177] on button "Find a tenant" at bounding box center [54, 175] width 94 height 17
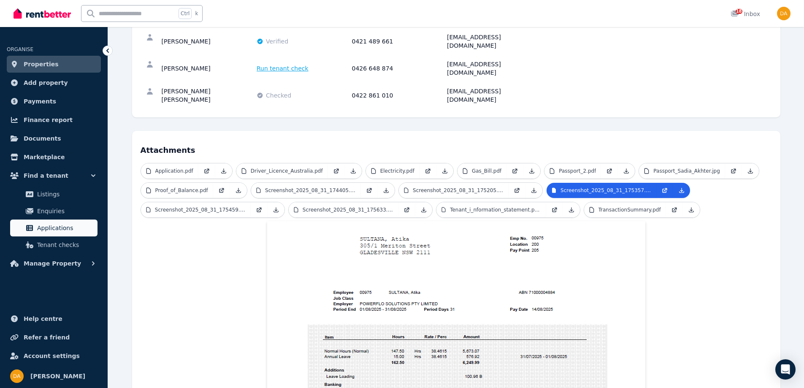
click at [53, 226] on span "Applications" at bounding box center [65, 228] width 57 height 10
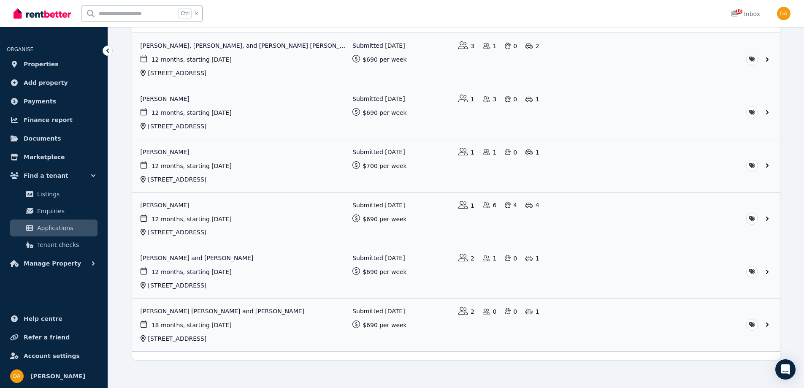
scroll to position [692, 0]
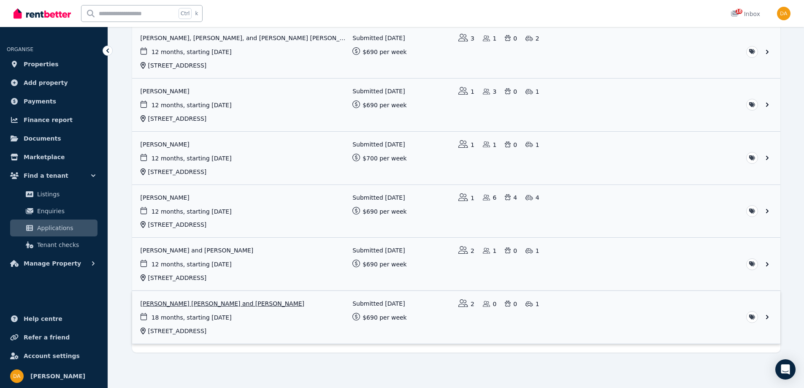
click at [200, 304] on link "View application: Jesse Damara and Sheeba Kotti" at bounding box center [456, 317] width 648 height 53
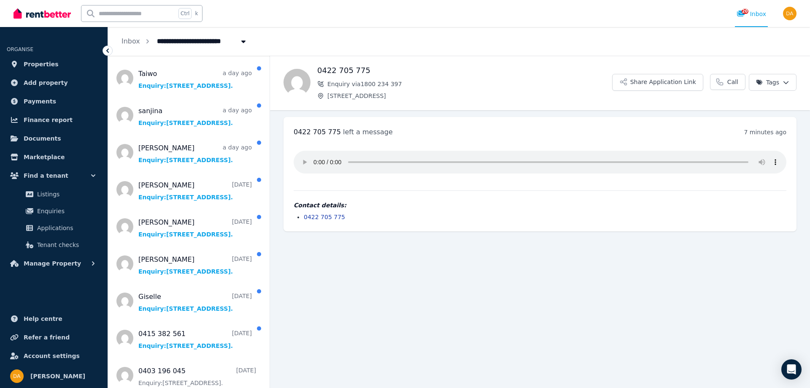
scroll to position [760, 0]
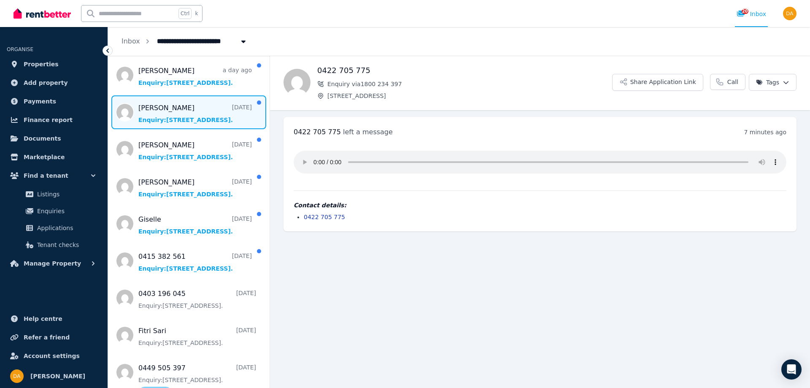
click at [173, 111] on span "Message list" at bounding box center [189, 112] width 162 height 34
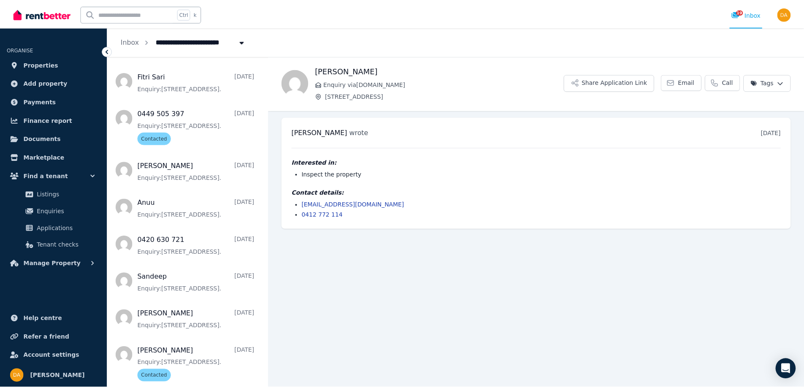
scroll to position [1055, 0]
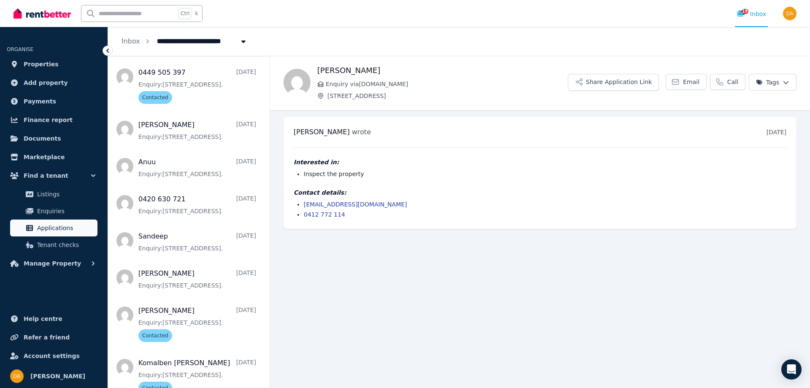
click at [51, 224] on span "Applications" at bounding box center [65, 228] width 57 height 10
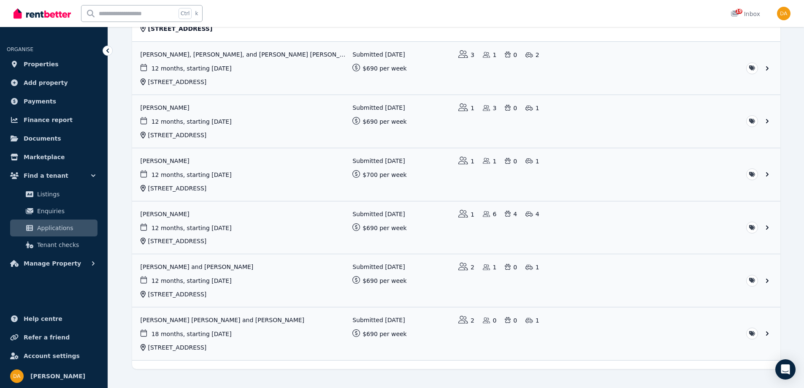
scroll to position [692, 0]
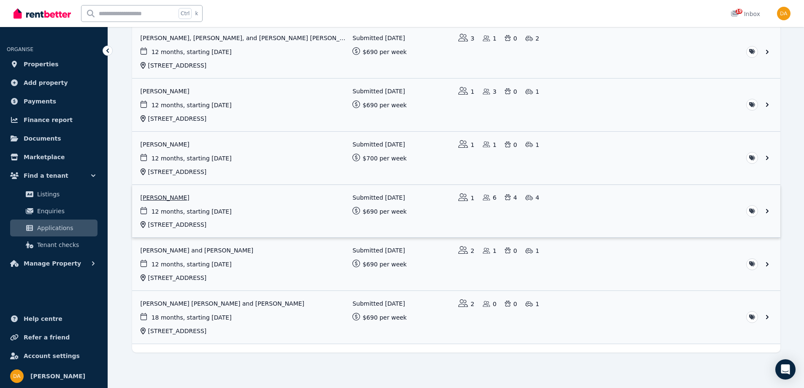
click at [167, 198] on link "View application: Feri Ternando" at bounding box center [456, 211] width 648 height 53
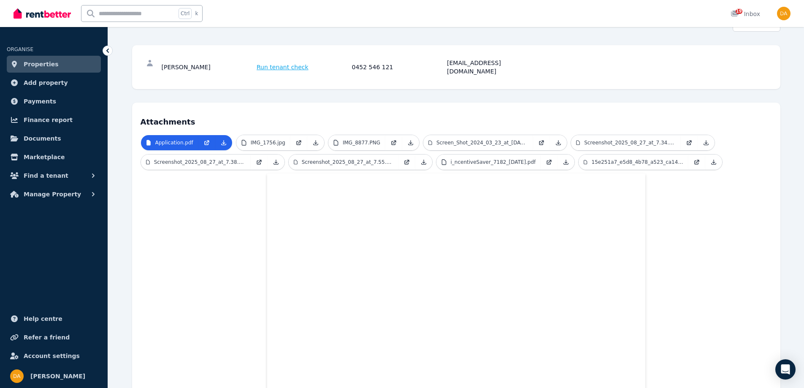
scroll to position [55, 0]
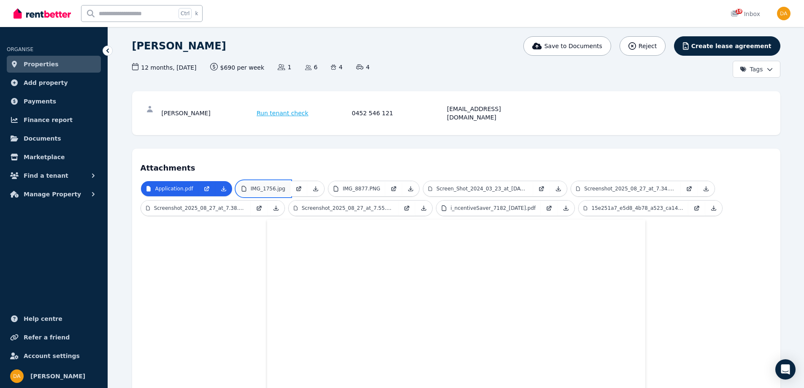
click at [271, 185] on p "IMG_1756.jpg" at bounding box center [268, 188] width 35 height 7
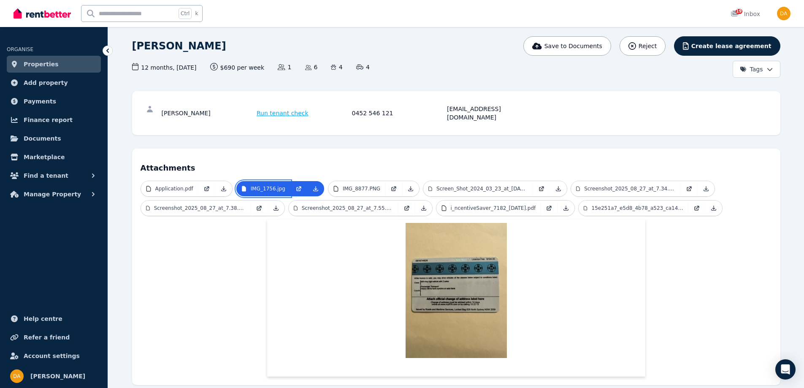
scroll to position [0, 0]
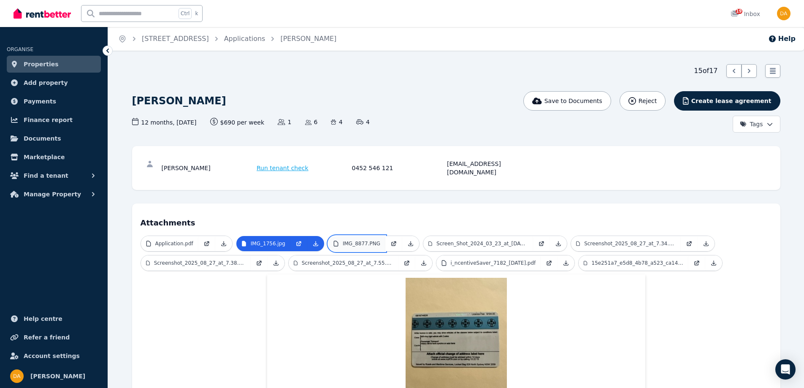
click at [345, 236] on link "IMG_8877.PNG" at bounding box center [356, 243] width 57 height 15
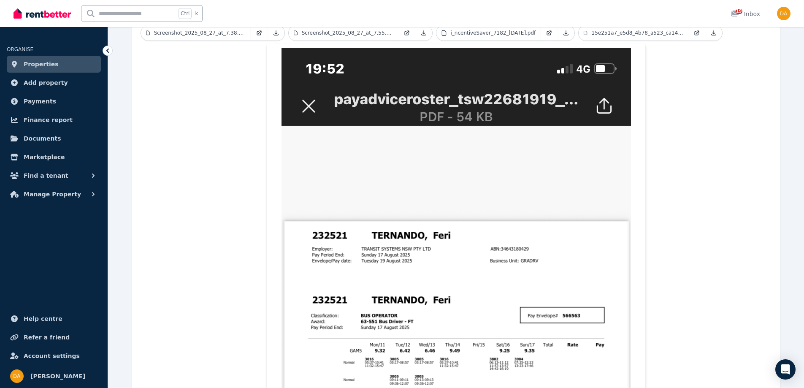
scroll to position [84, 0]
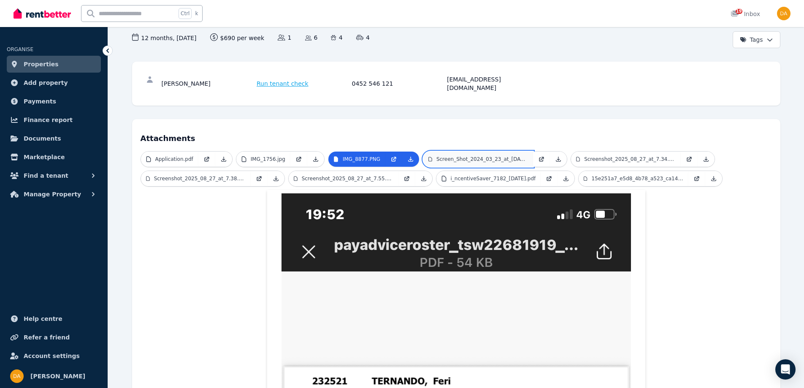
click at [448, 156] on p "Screen_Shot_2024_03_23_at_10.24.50_pm.png" at bounding box center [482, 159] width 92 height 7
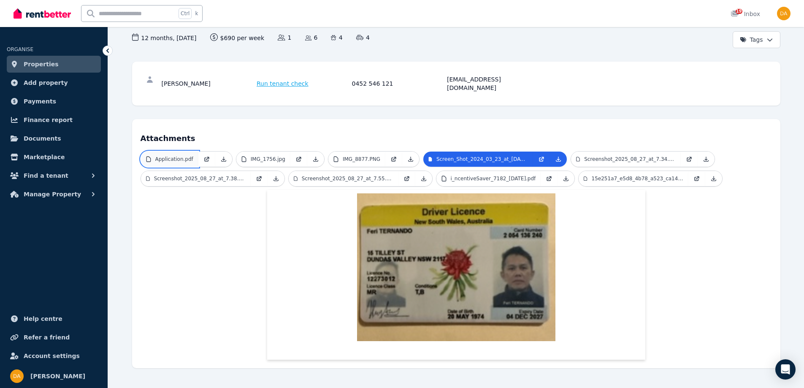
click at [173, 156] on link "Application.pdf" at bounding box center [169, 158] width 57 height 15
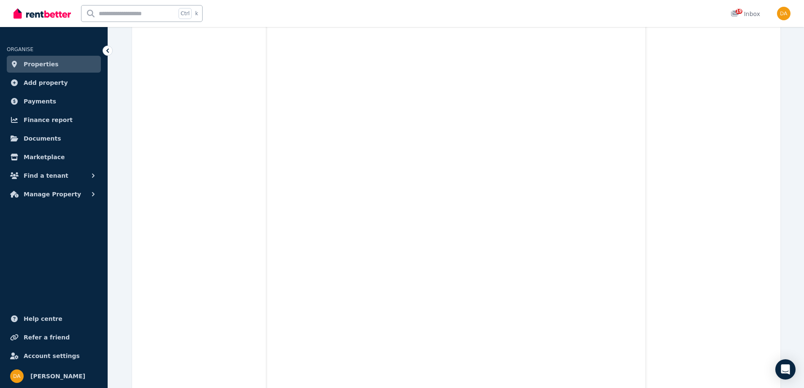
scroll to position [941, 0]
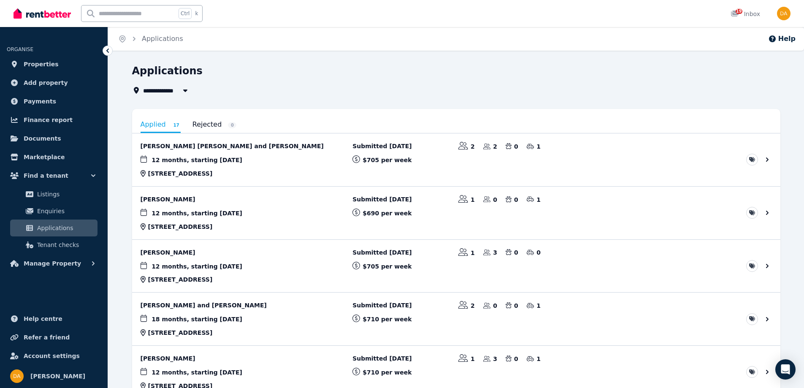
click at [156, 124] on link "Applied 17" at bounding box center [161, 125] width 40 height 16
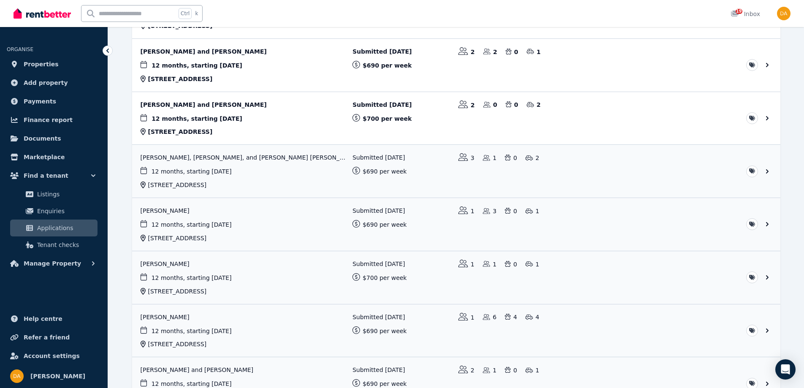
scroll to position [591, 0]
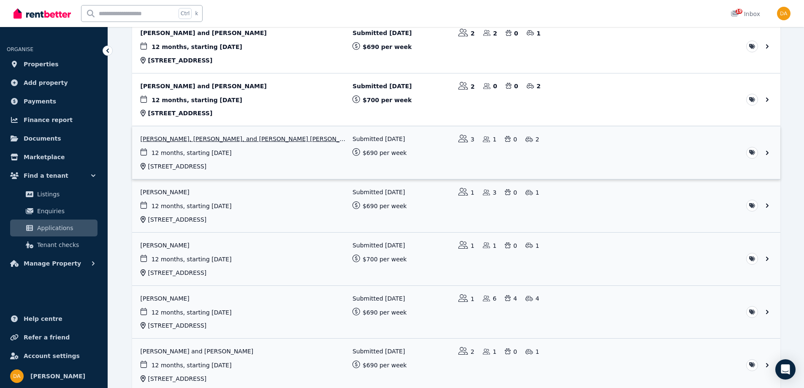
click at [218, 138] on link "View application: Atika Sultana, Sadia Akhter, and Abrar Rahman Nibir" at bounding box center [456, 152] width 648 height 53
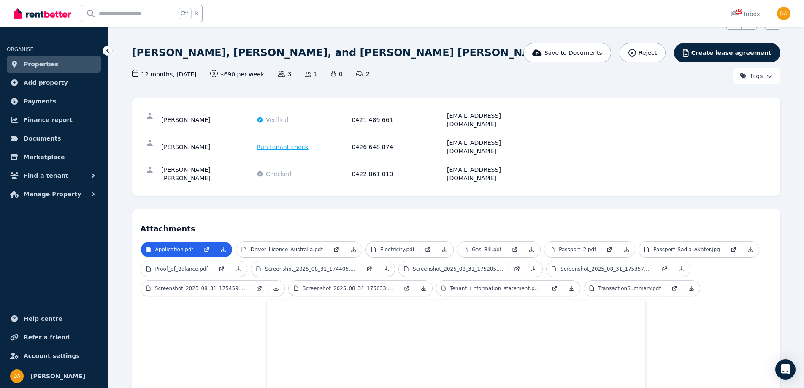
scroll to position [27, 0]
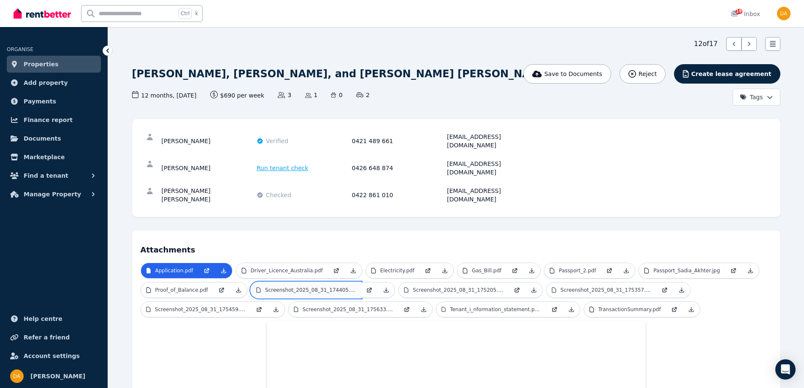
click at [286, 287] on p "Screenshot_2025_08_31_174405.png" at bounding box center [310, 290] width 91 height 7
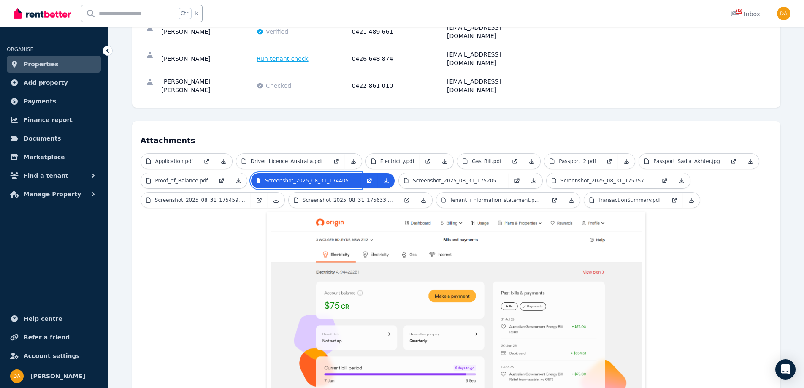
scroll to position [169, 0]
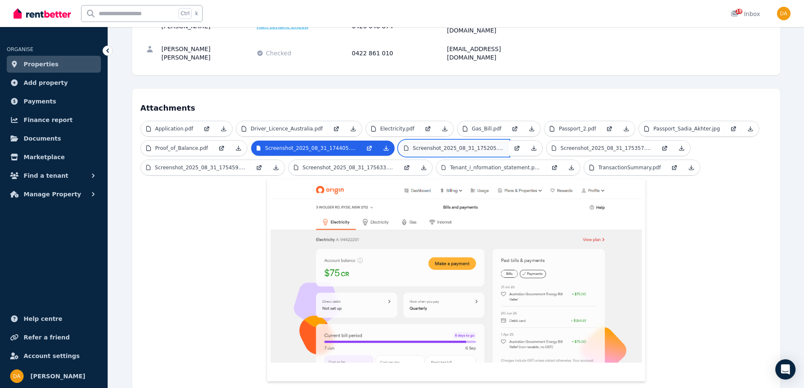
click at [413, 145] on p "Screenshot_2025_08_31_175205.png" at bounding box center [458, 148] width 91 height 7
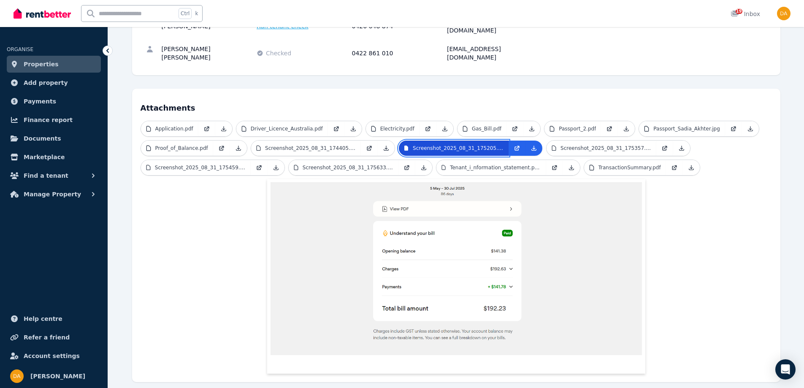
scroll to position [166, 0]
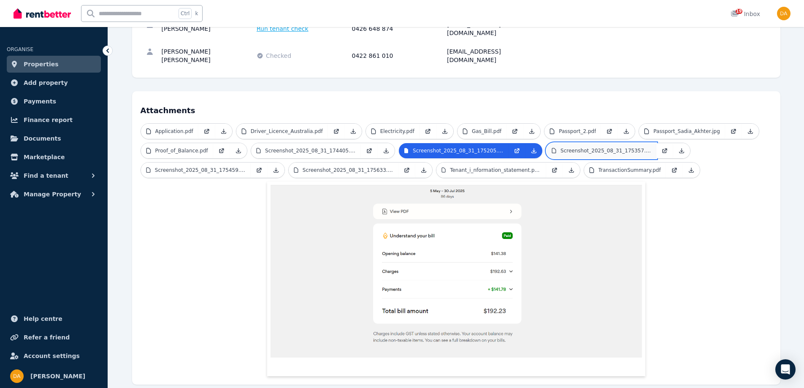
click at [567, 147] on p "Screenshot_2025_08_31_175357.png" at bounding box center [605, 150] width 91 height 7
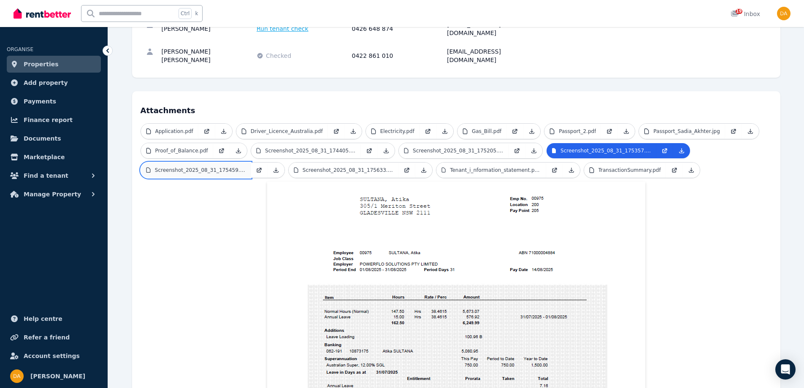
drag, startPoint x: 196, startPoint y: 146, endPoint x: 216, endPoint y: 145, distance: 19.9
click at [197, 167] on p "Screenshot_2025_08_31_175459.png" at bounding box center [200, 170] width 91 height 7
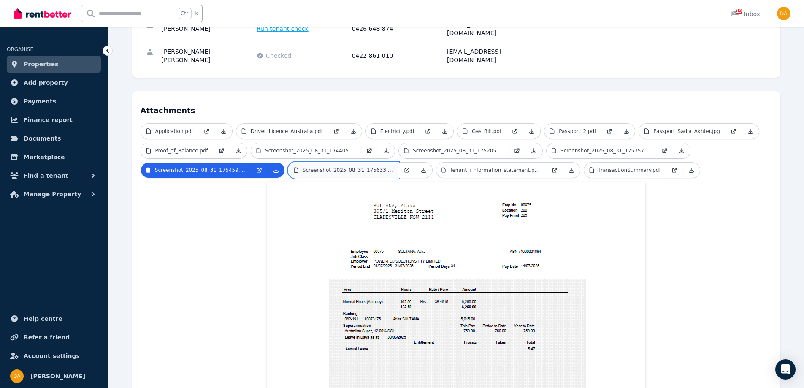
click at [311, 167] on p "Screenshot_2025_08_31_175633.png" at bounding box center [348, 170] width 91 height 7
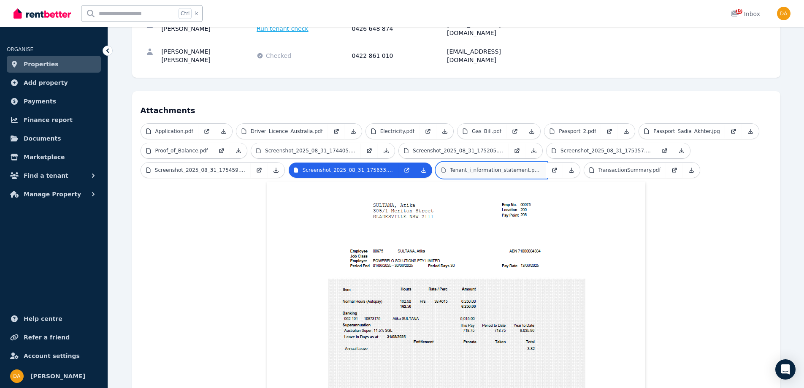
click at [459, 167] on p "Tenant_i_nformation_statement.pdf.pdf" at bounding box center [495, 170] width 91 height 7
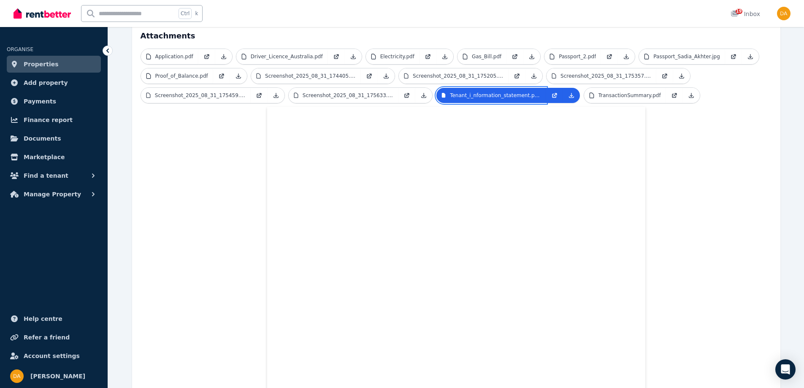
scroll to position [69, 0]
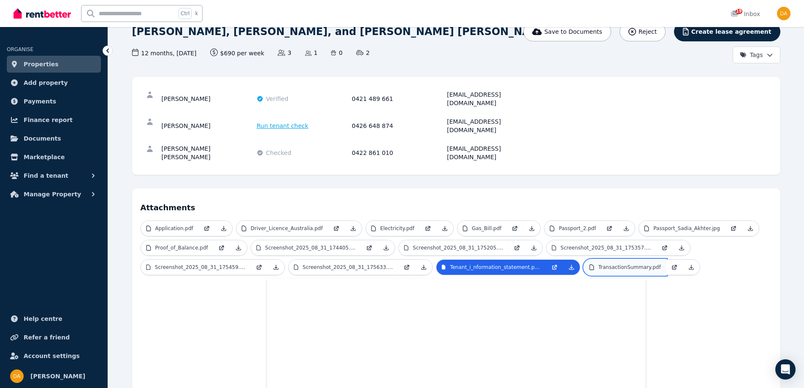
click at [615, 264] on p "TransactionSummary.pdf" at bounding box center [629, 267] width 62 height 7
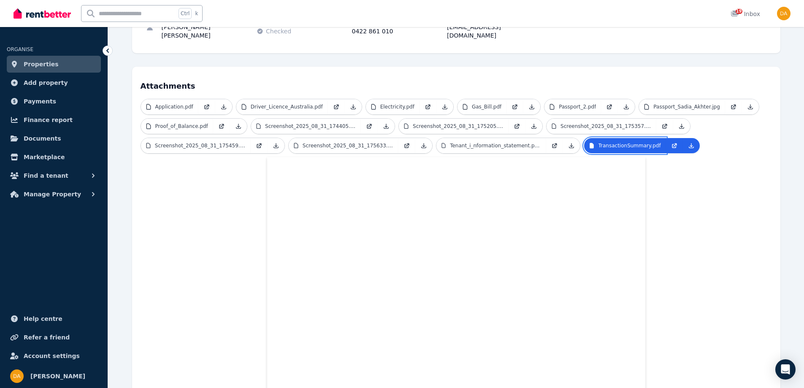
scroll to position [0, 0]
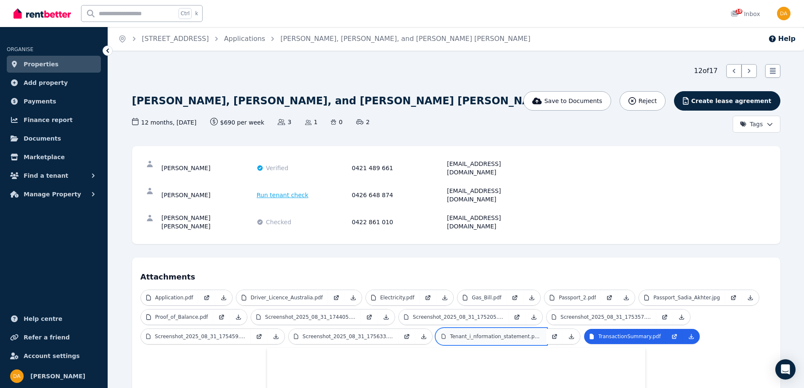
click at [494, 333] on p "Tenant_i_nformation_statement.pdf.pdf" at bounding box center [495, 336] width 91 height 7
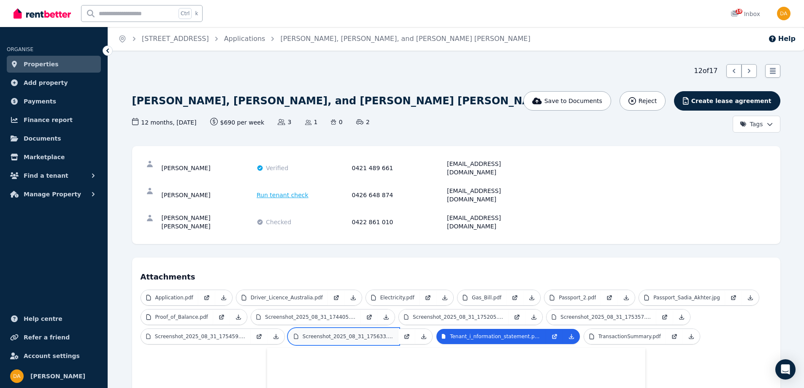
click at [332, 333] on p "Screenshot_2025_08_31_175633.png" at bounding box center [348, 336] width 91 height 7
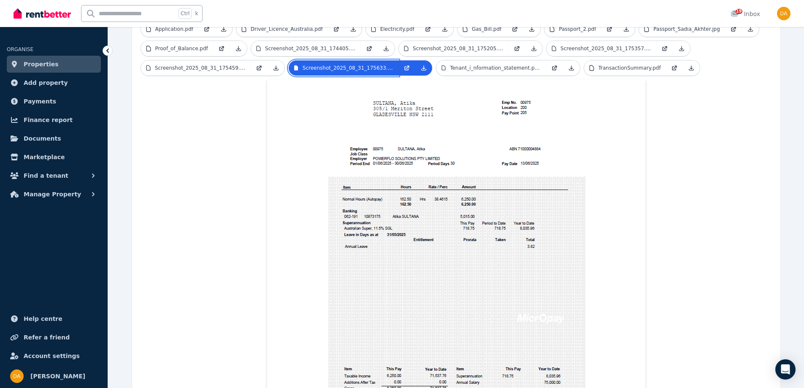
scroll to position [252, 0]
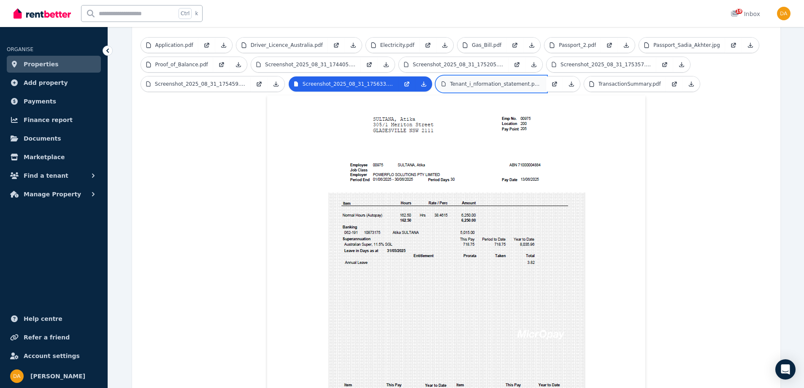
click at [472, 81] on p "Tenant_i_nformation_statement.pdf.pdf" at bounding box center [495, 84] width 91 height 7
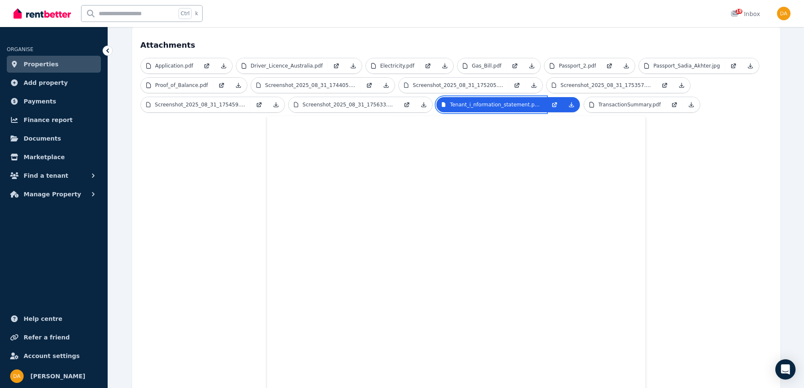
scroll to position [27, 0]
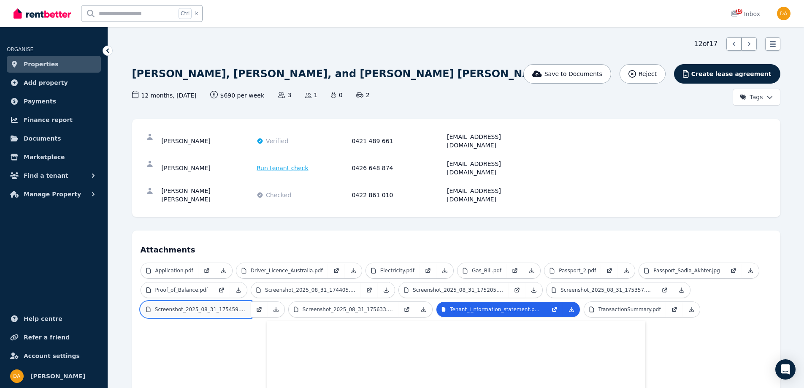
click at [208, 306] on p "Screenshot_2025_08_31_175459.png" at bounding box center [200, 309] width 91 height 7
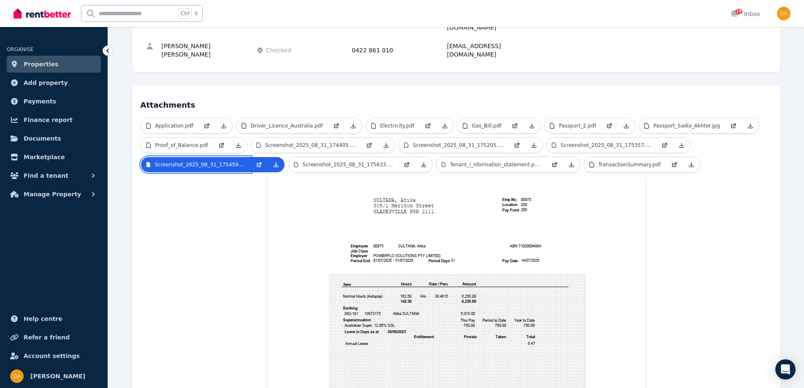
scroll to position [0, 0]
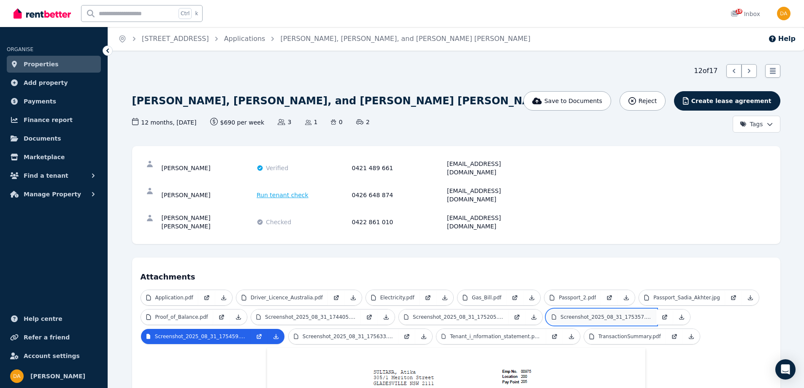
click at [560, 314] on p "Screenshot_2025_08_31_175357.png" at bounding box center [605, 317] width 91 height 7
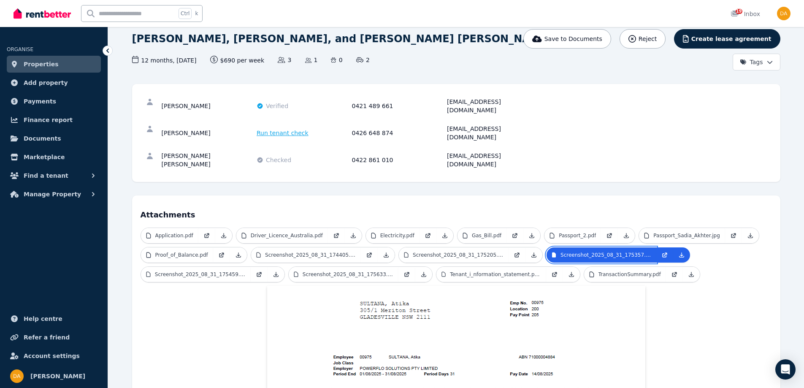
scroll to position [40, 0]
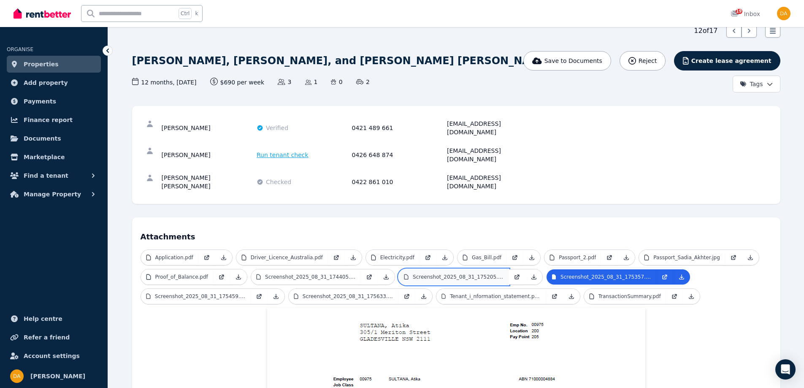
click at [425, 273] on p "Screenshot_2025_08_31_175205.png" at bounding box center [458, 276] width 91 height 7
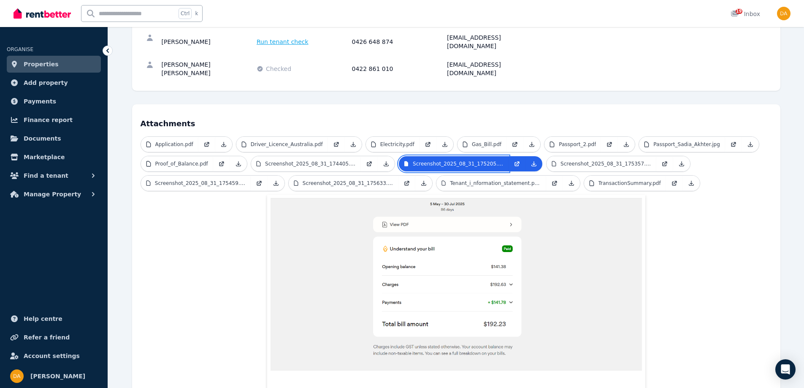
scroll to position [166, 0]
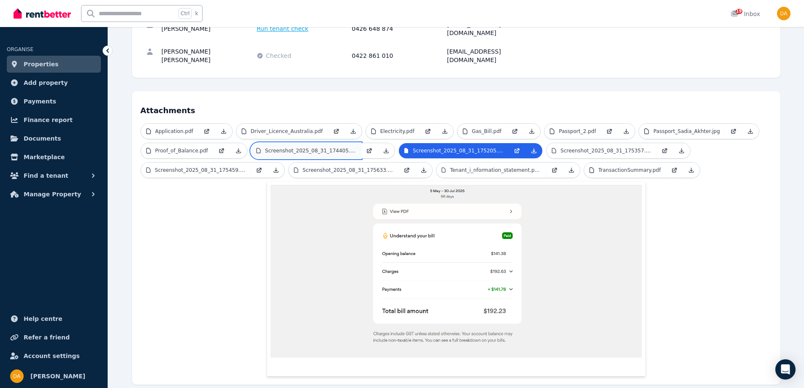
click at [303, 147] on p "Screenshot_2025_08_31_174405.png" at bounding box center [310, 150] width 91 height 7
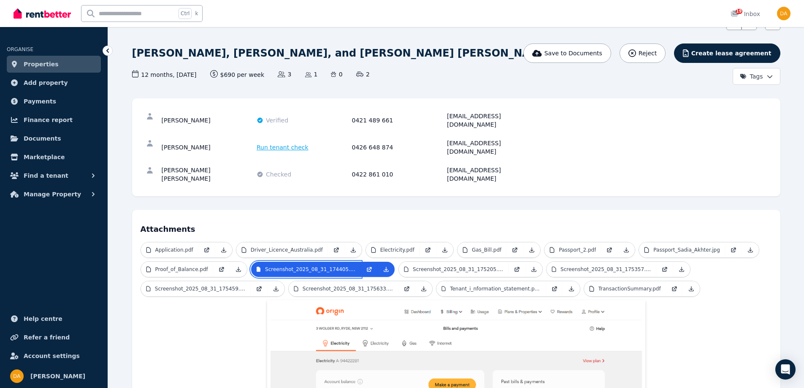
scroll to position [47, 0]
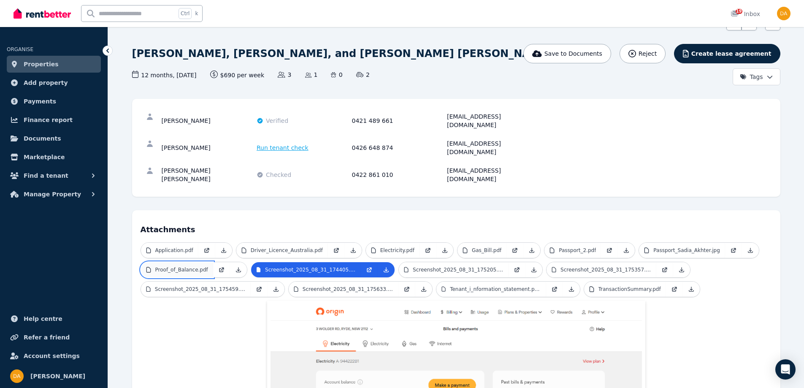
click at [186, 266] on p "Proof_of_Balance.pdf" at bounding box center [181, 269] width 53 height 7
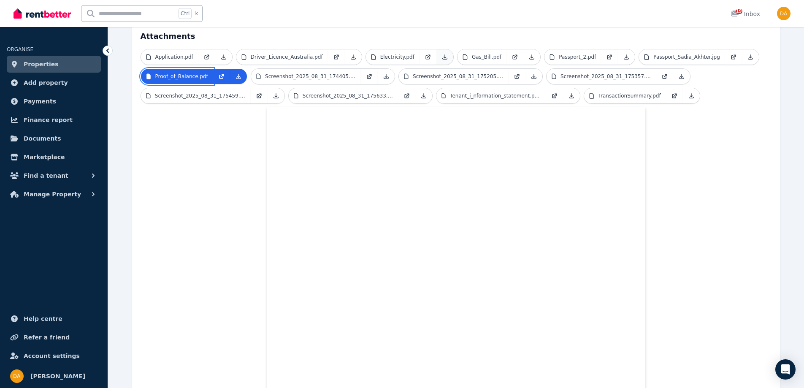
scroll to position [30, 0]
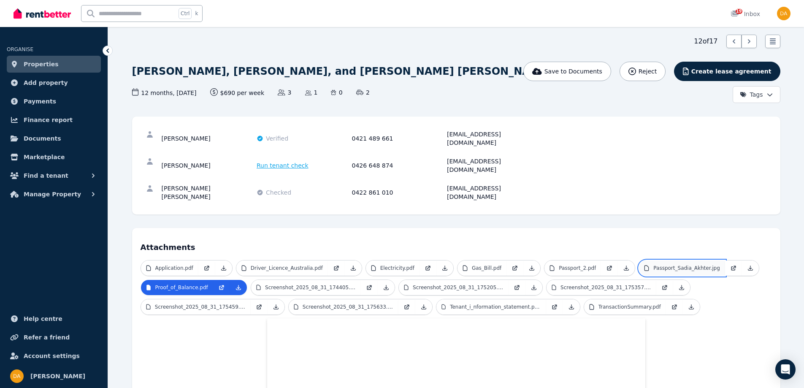
click at [653, 265] on p "Passport_Sadia_Akhter.jpg" at bounding box center [686, 268] width 67 height 7
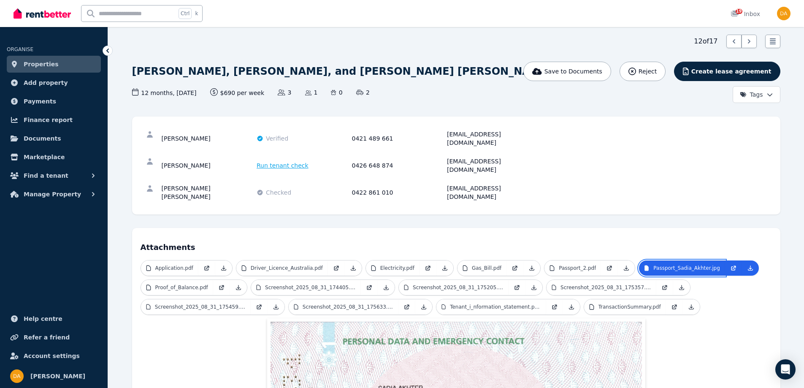
scroll to position [0, 0]
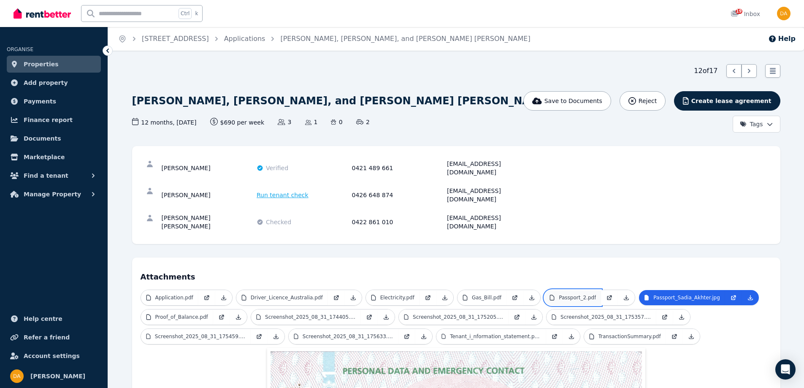
click at [567, 294] on p "Passport_2.pdf" at bounding box center [577, 297] width 37 height 7
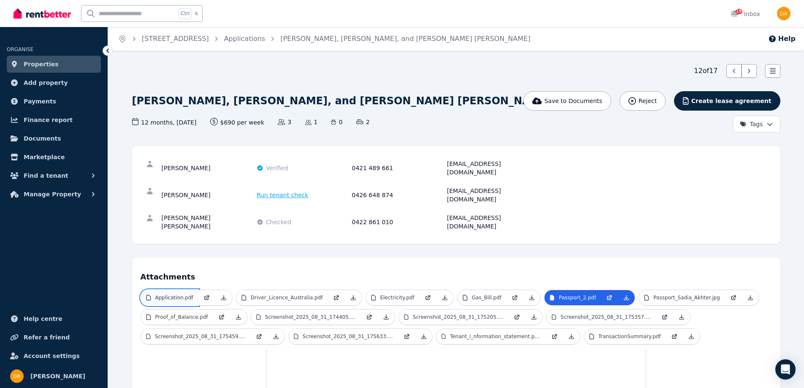
click at [173, 294] on p "Application.pdf" at bounding box center [174, 297] width 38 height 7
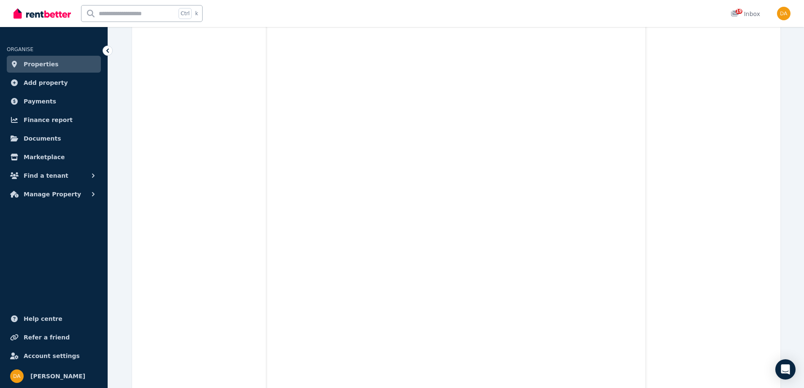
scroll to position [12208, 0]
